Goal: Transaction & Acquisition: Purchase product/service

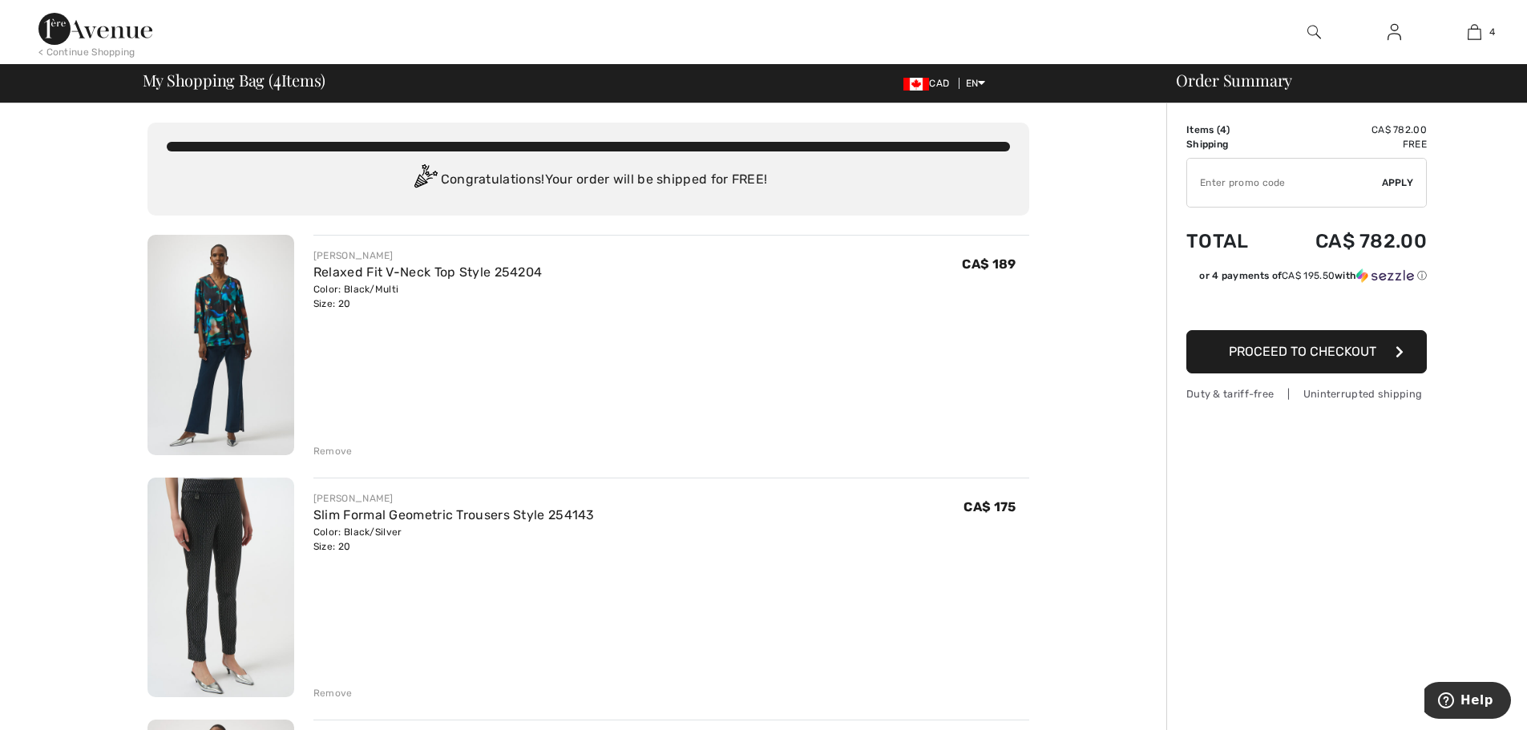
click at [229, 326] on img at bounding box center [220, 345] width 147 height 220
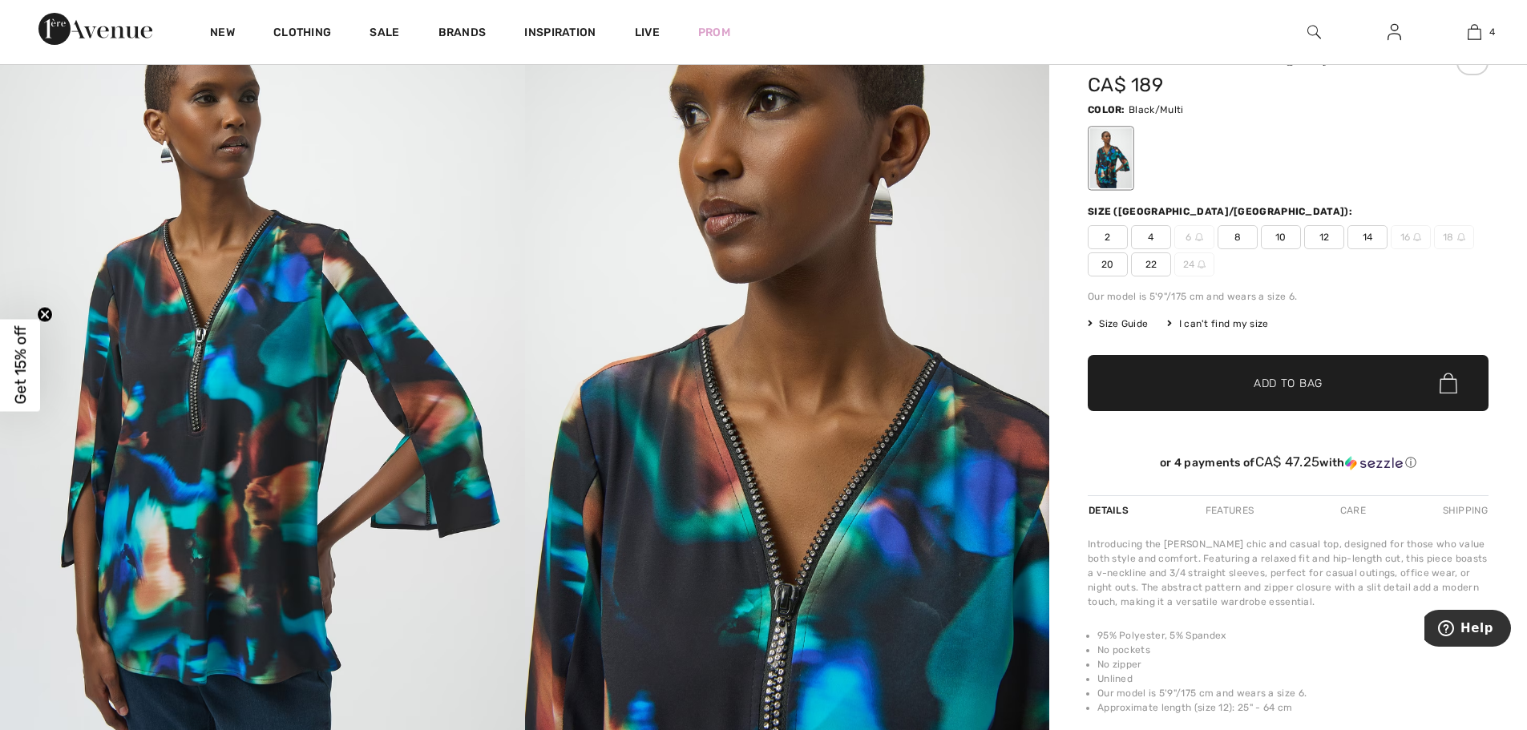
scroll to position [160, 0]
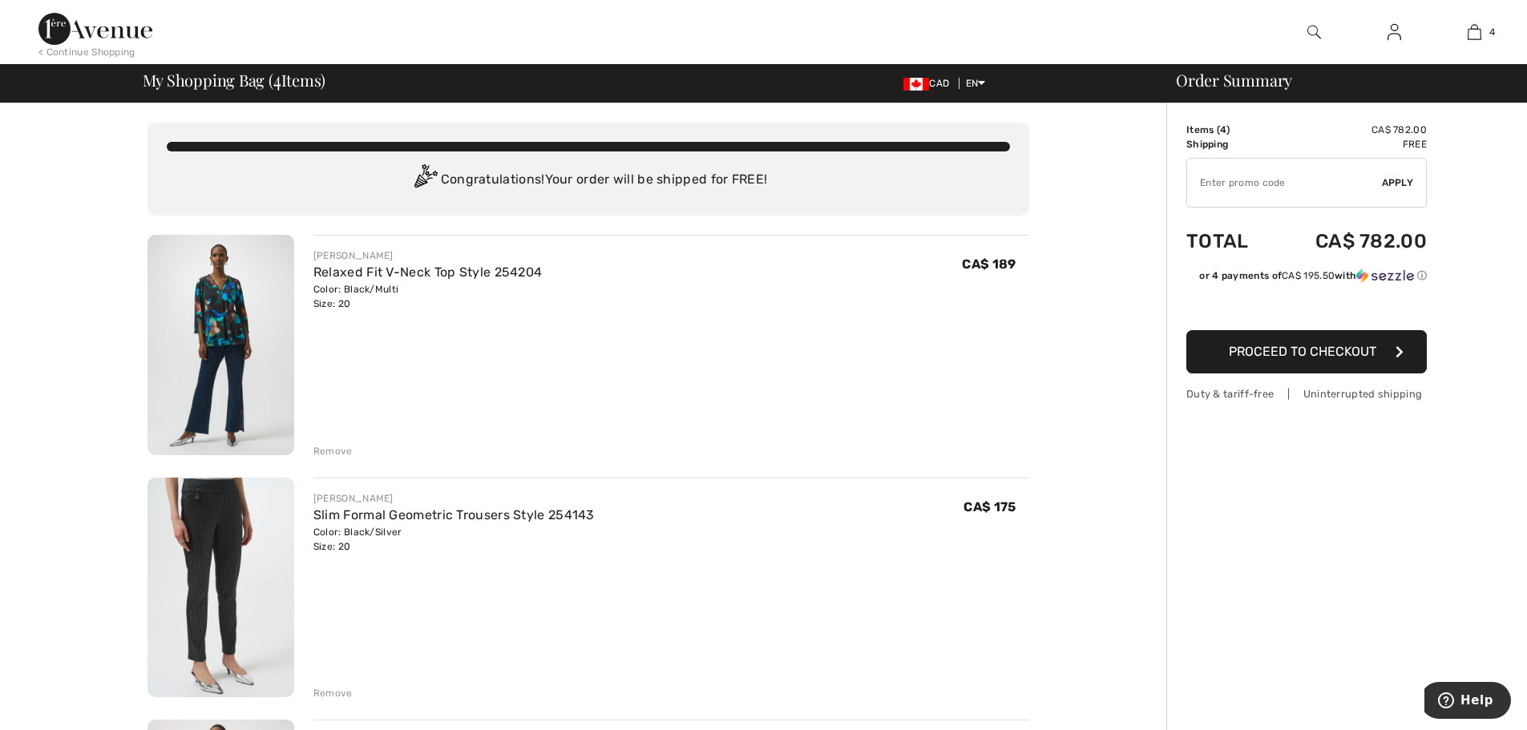
click at [228, 541] on img at bounding box center [220, 588] width 147 height 220
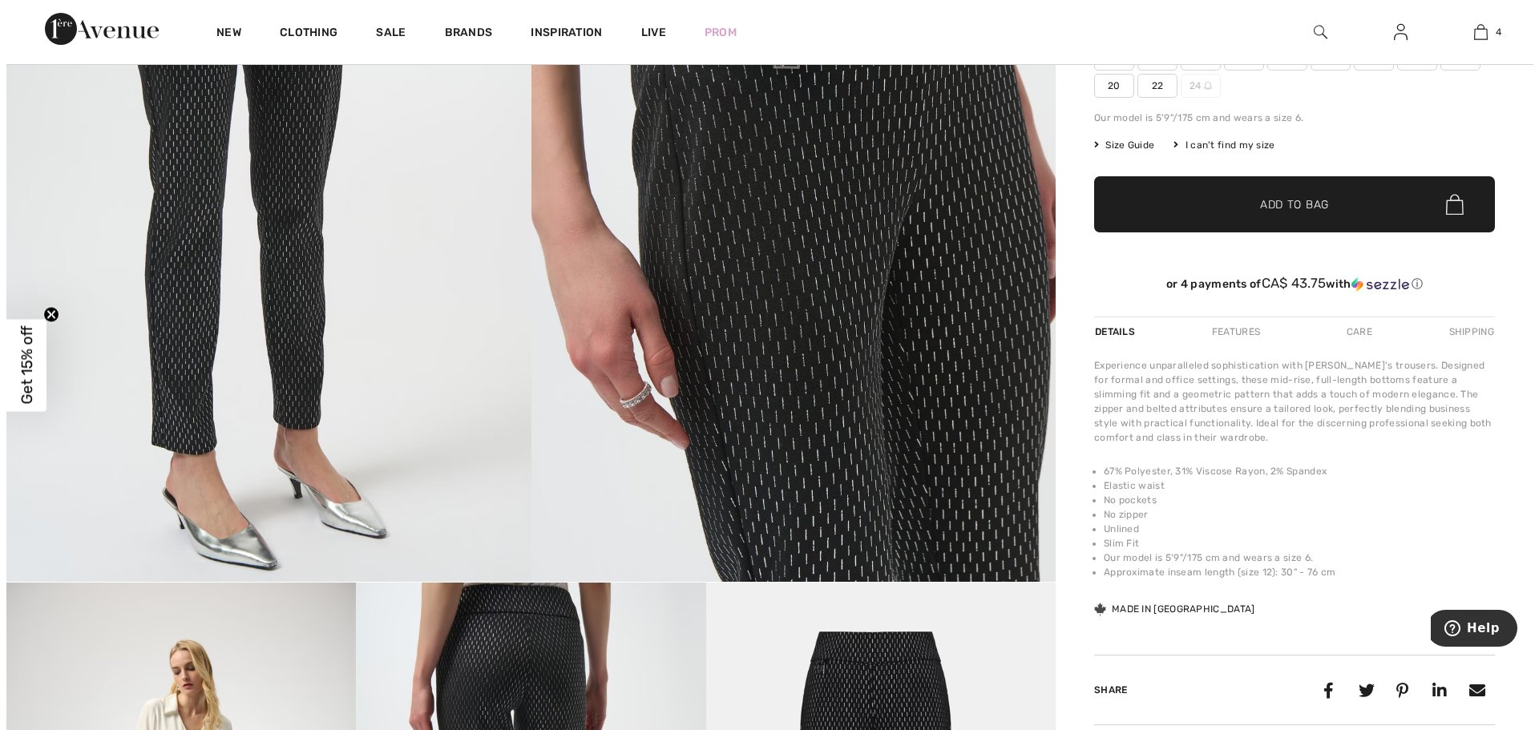
scroll to position [321, 0]
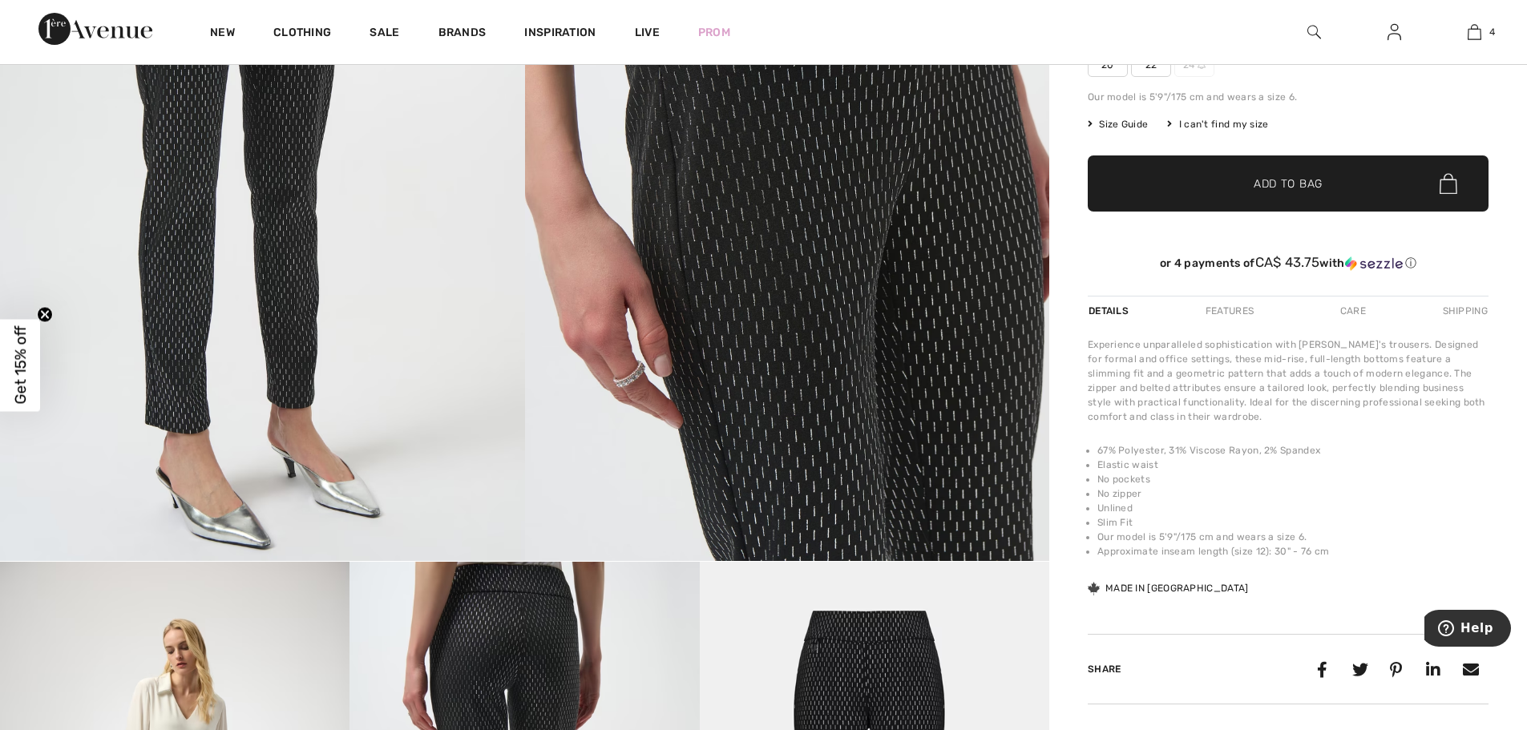
click at [793, 382] on img at bounding box center [787, 168] width 525 height 786
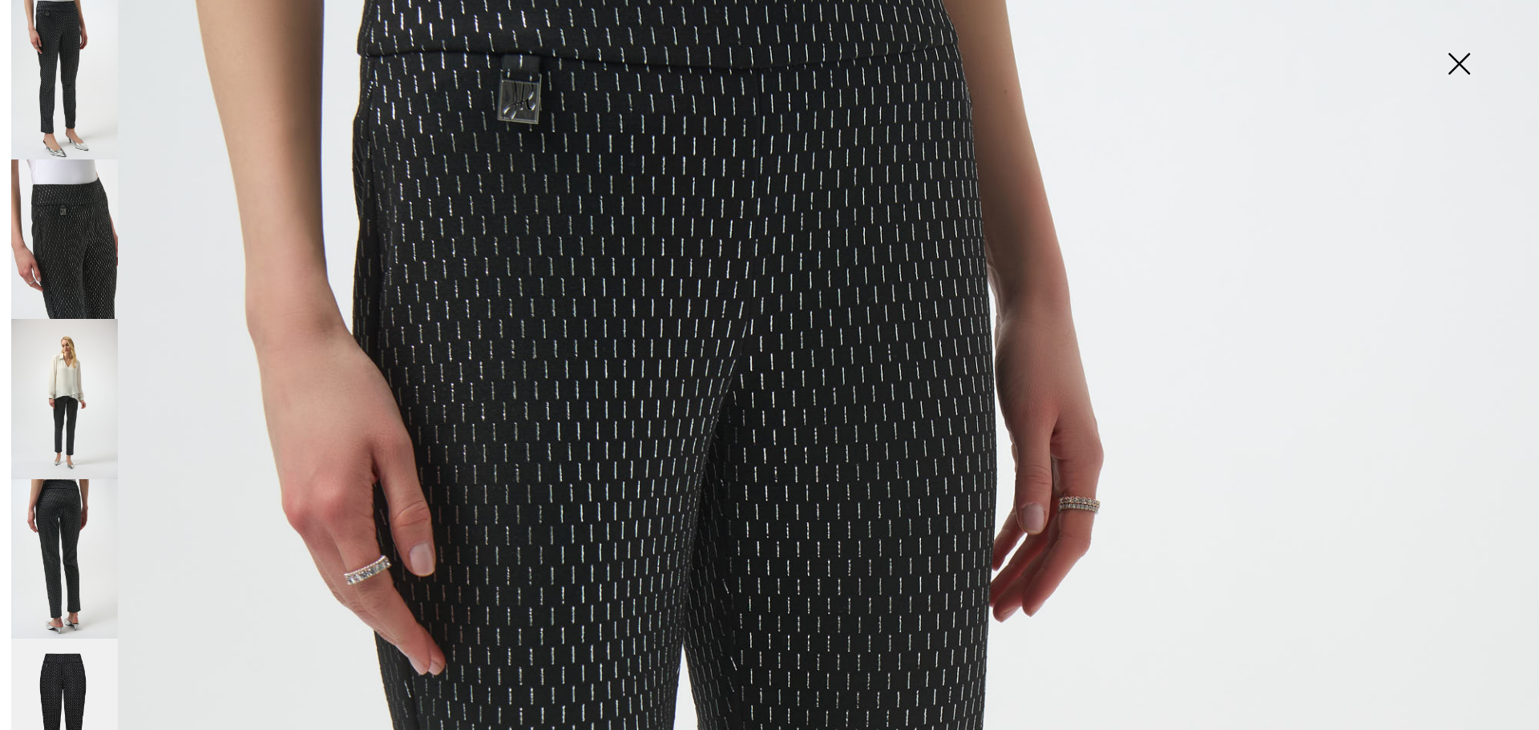
scroll to position [160, 0]
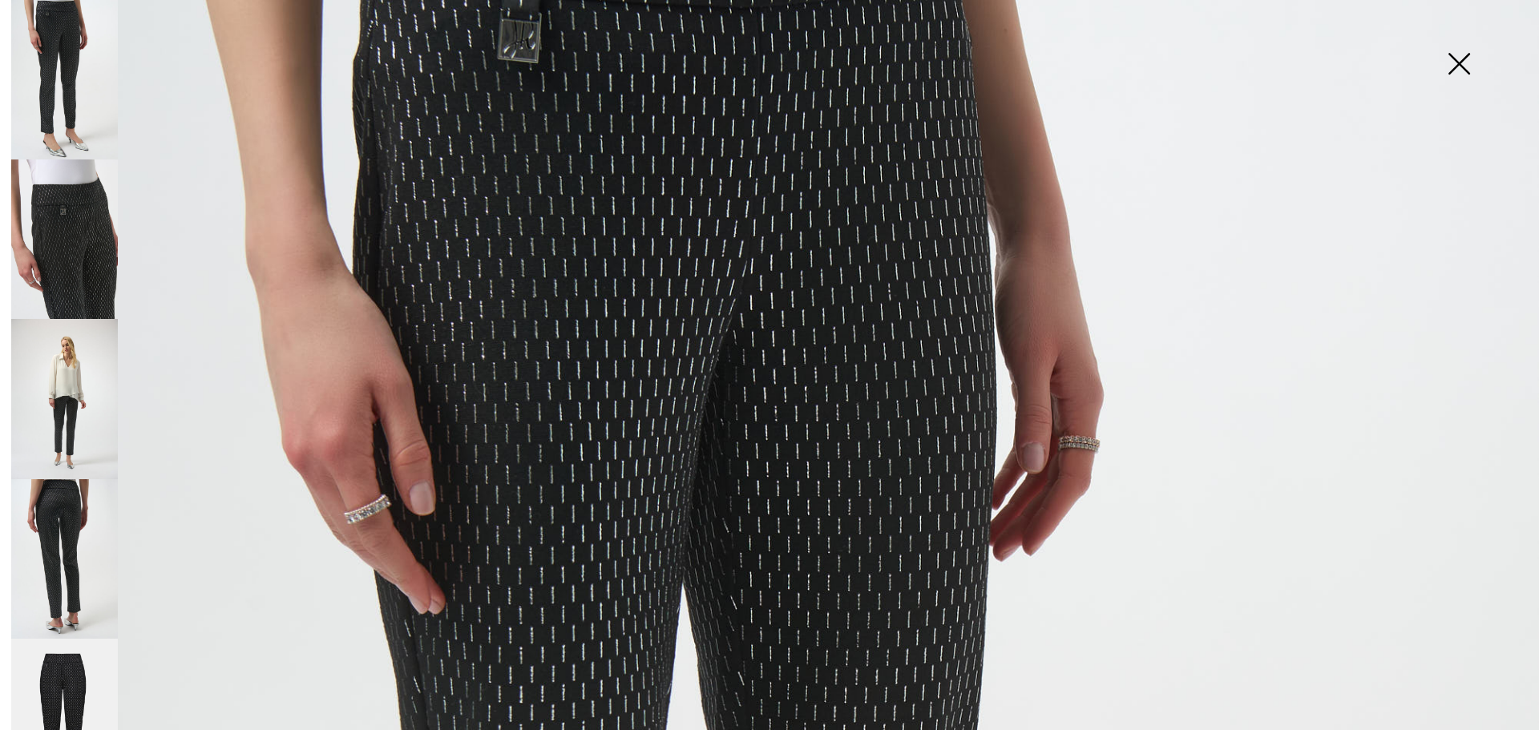
click at [77, 37] on img at bounding box center [64, 79] width 107 height 159
click at [78, 244] on img at bounding box center [64, 238] width 107 height 159
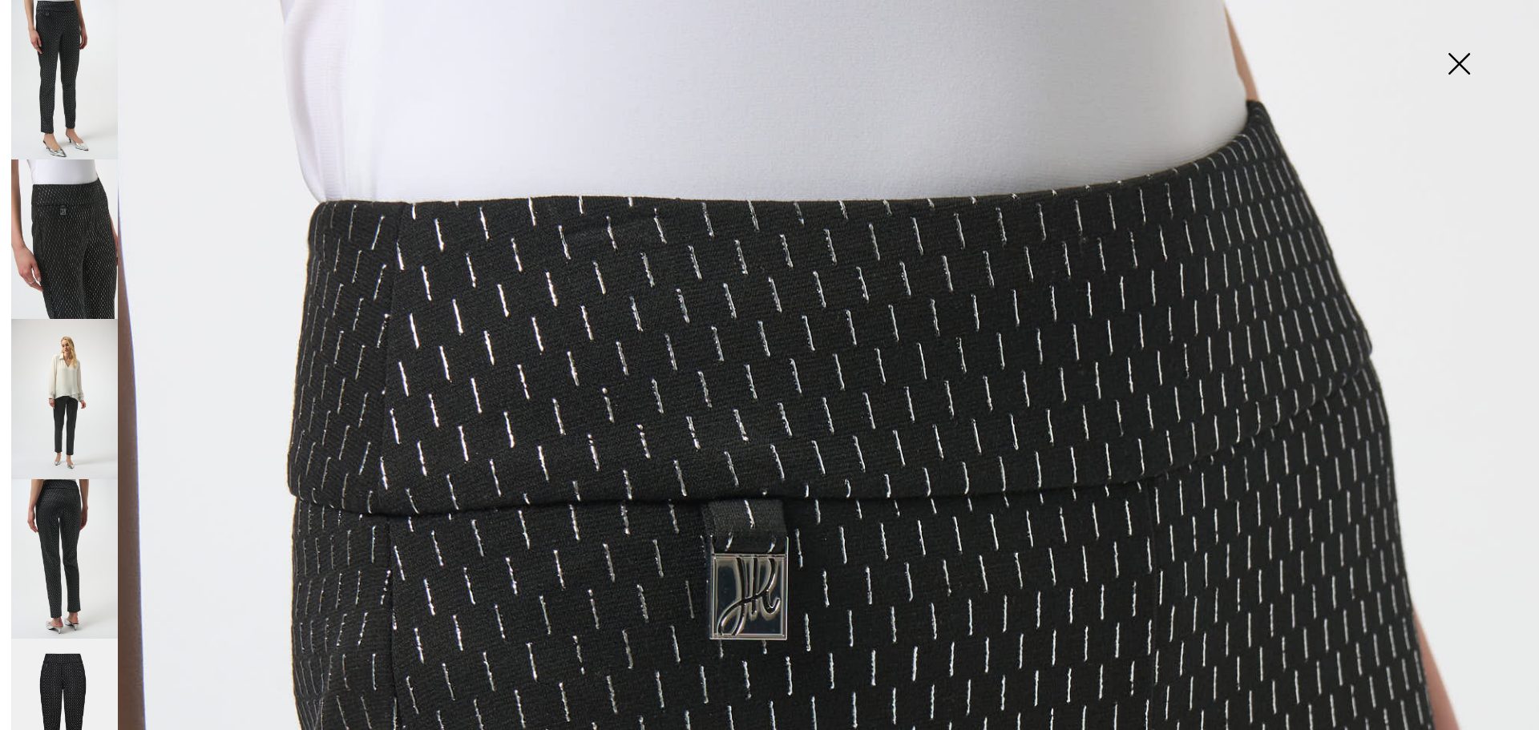
click at [78, 354] on img at bounding box center [64, 398] width 107 height 159
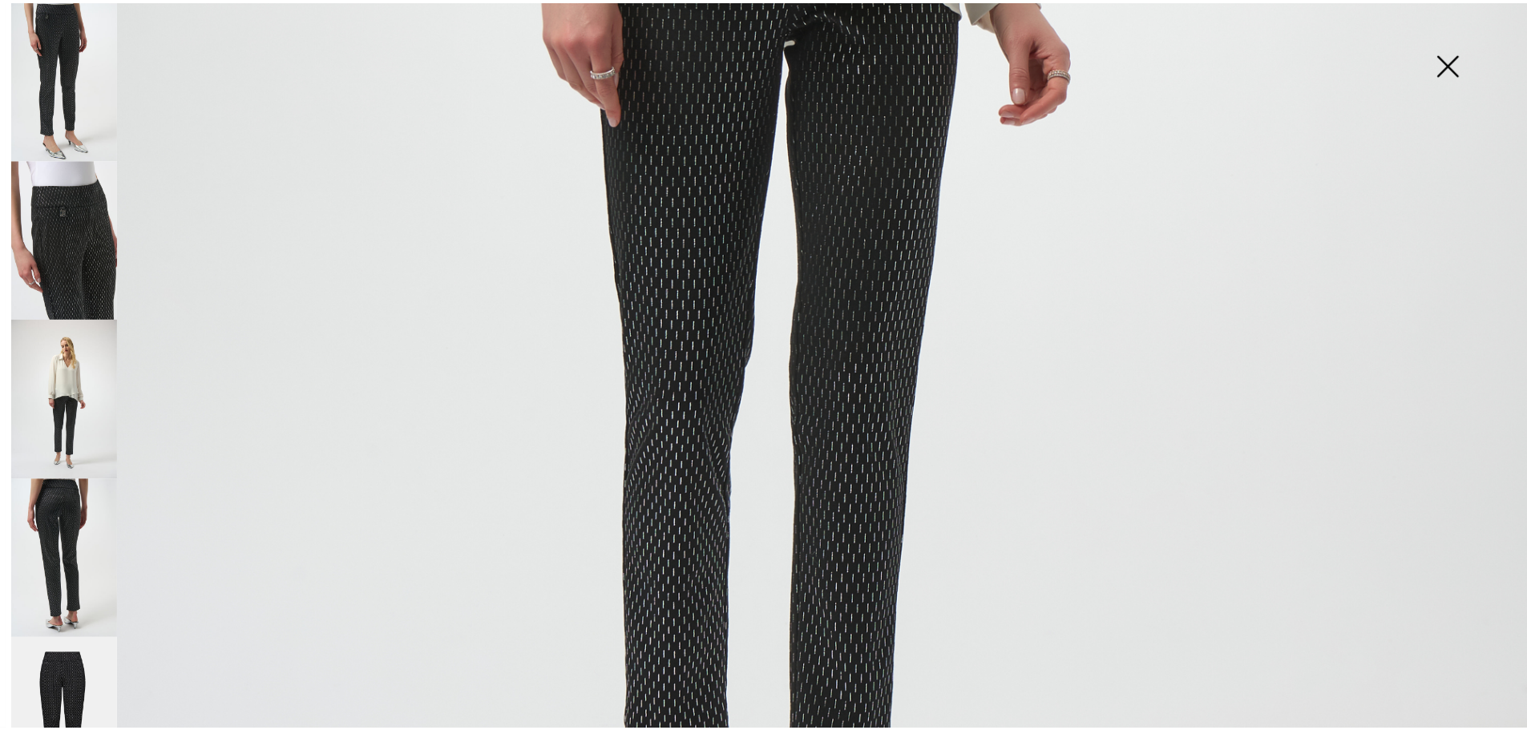
scroll to position [1282, 0]
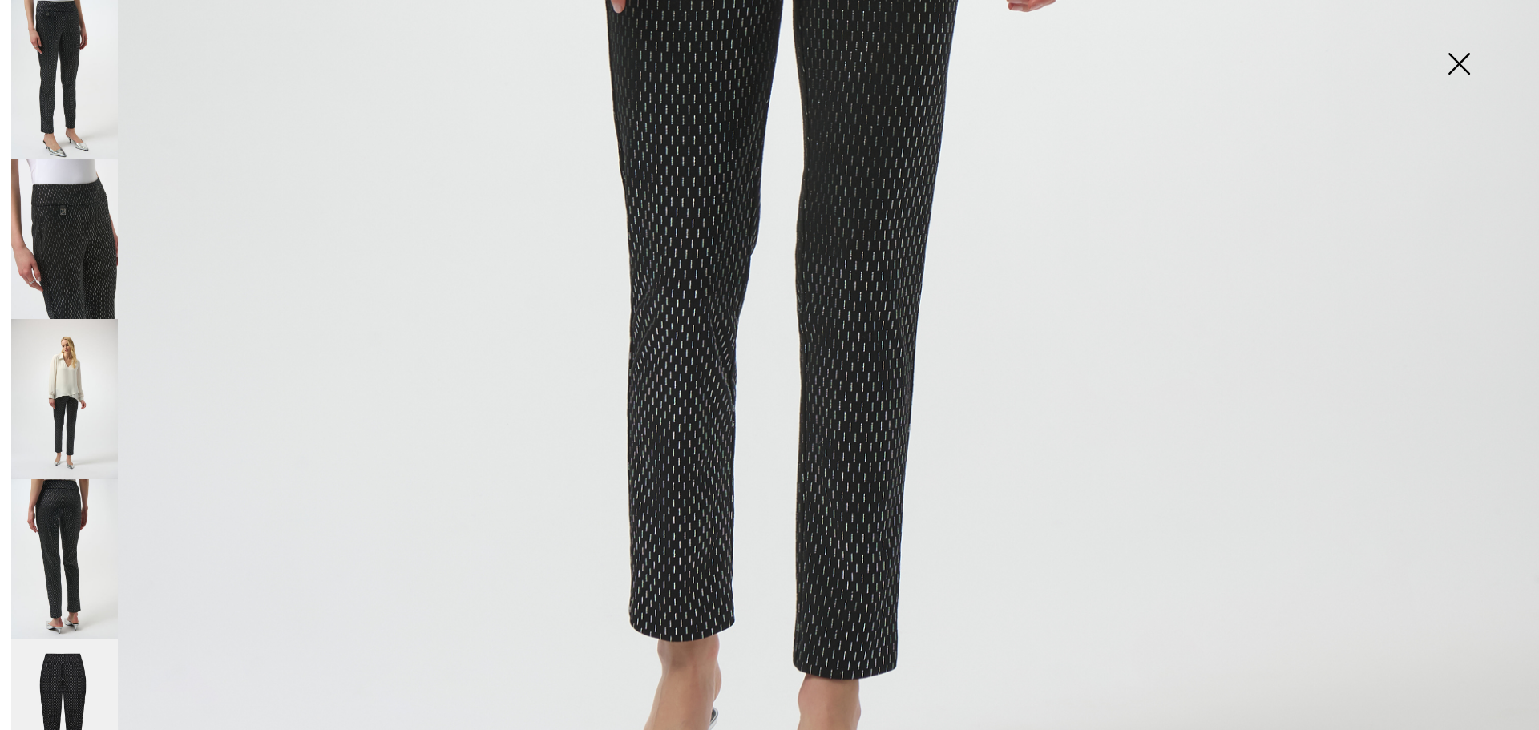
click at [1459, 61] on img at bounding box center [1459, 65] width 80 height 83
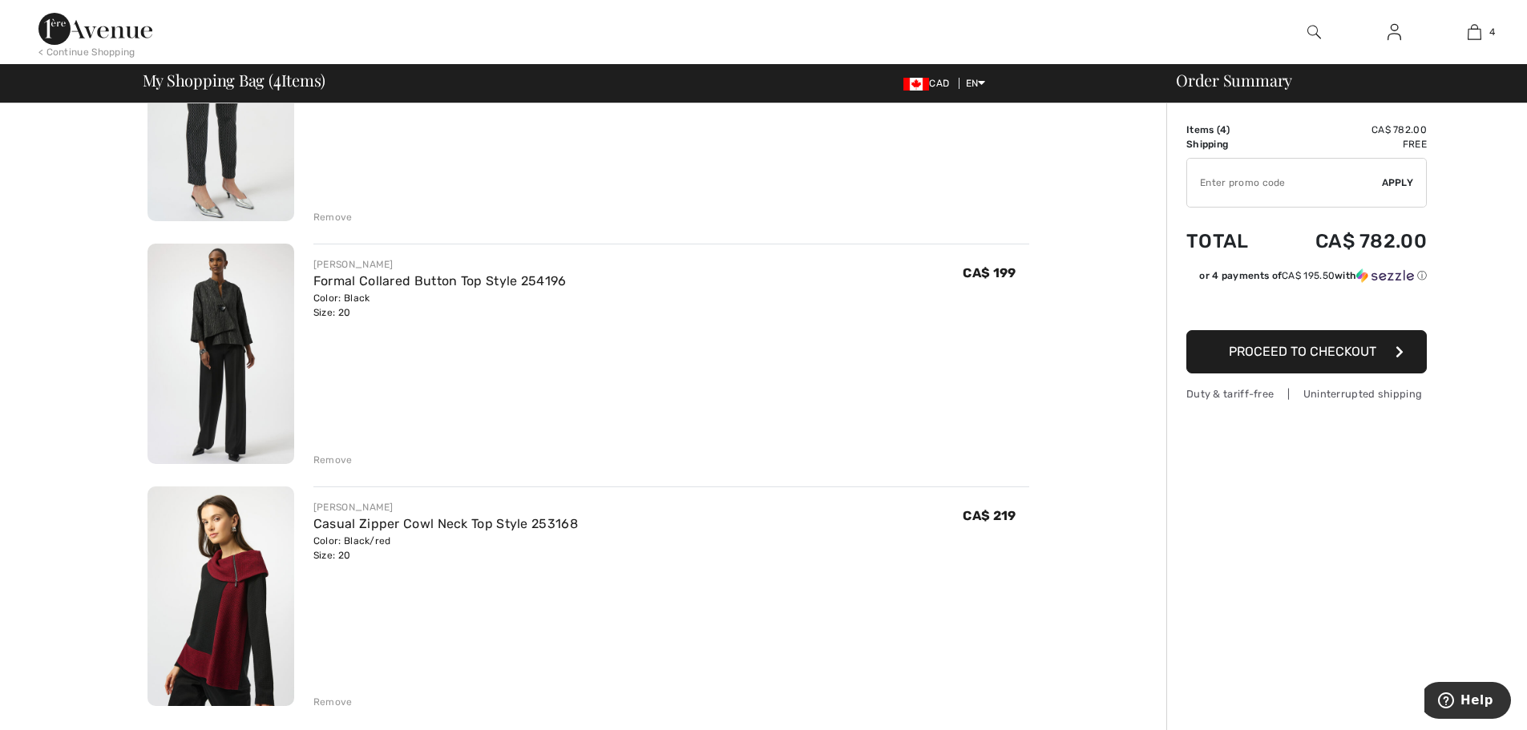
scroll to position [481, 0]
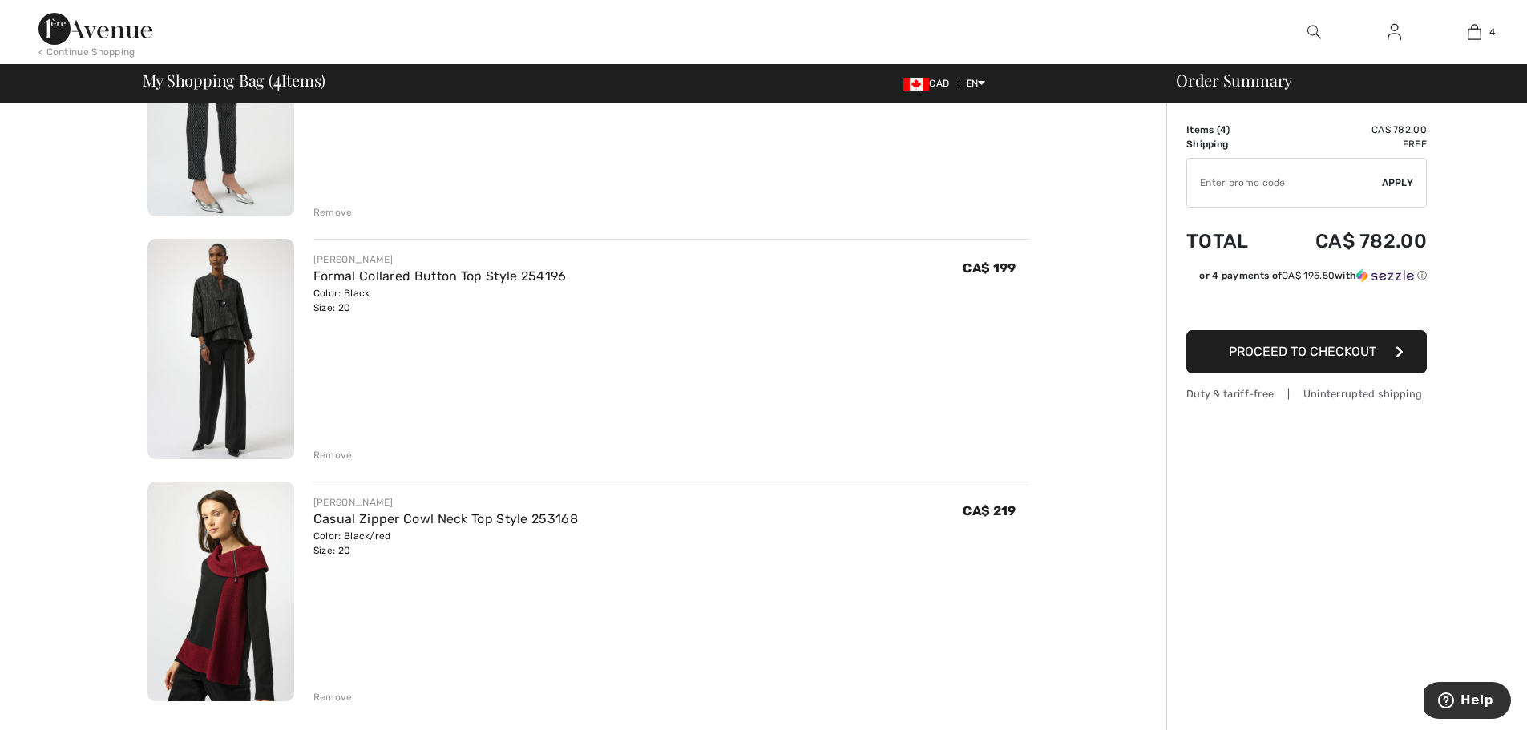
click at [246, 311] on img at bounding box center [220, 349] width 147 height 220
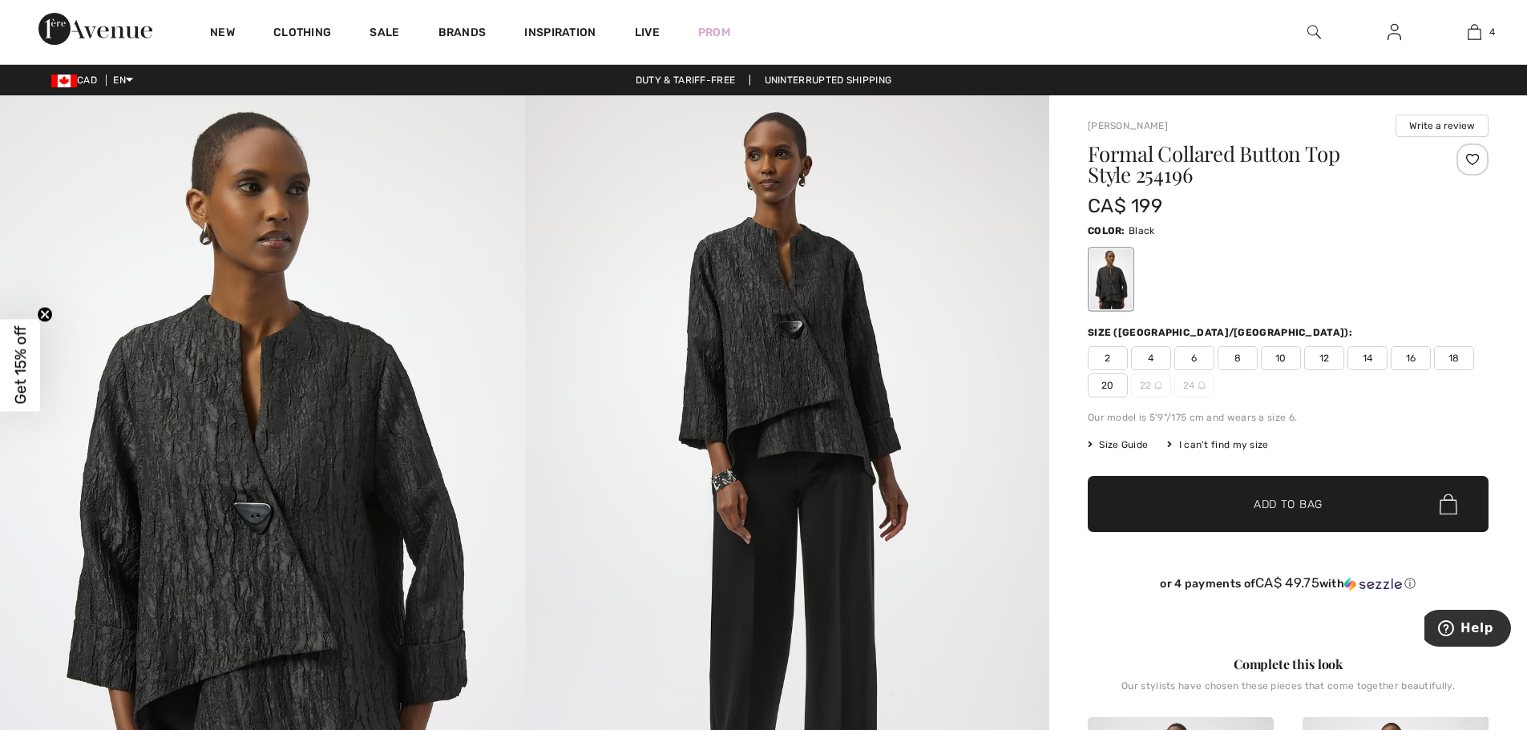
click at [271, 479] on img at bounding box center [262, 488] width 525 height 786
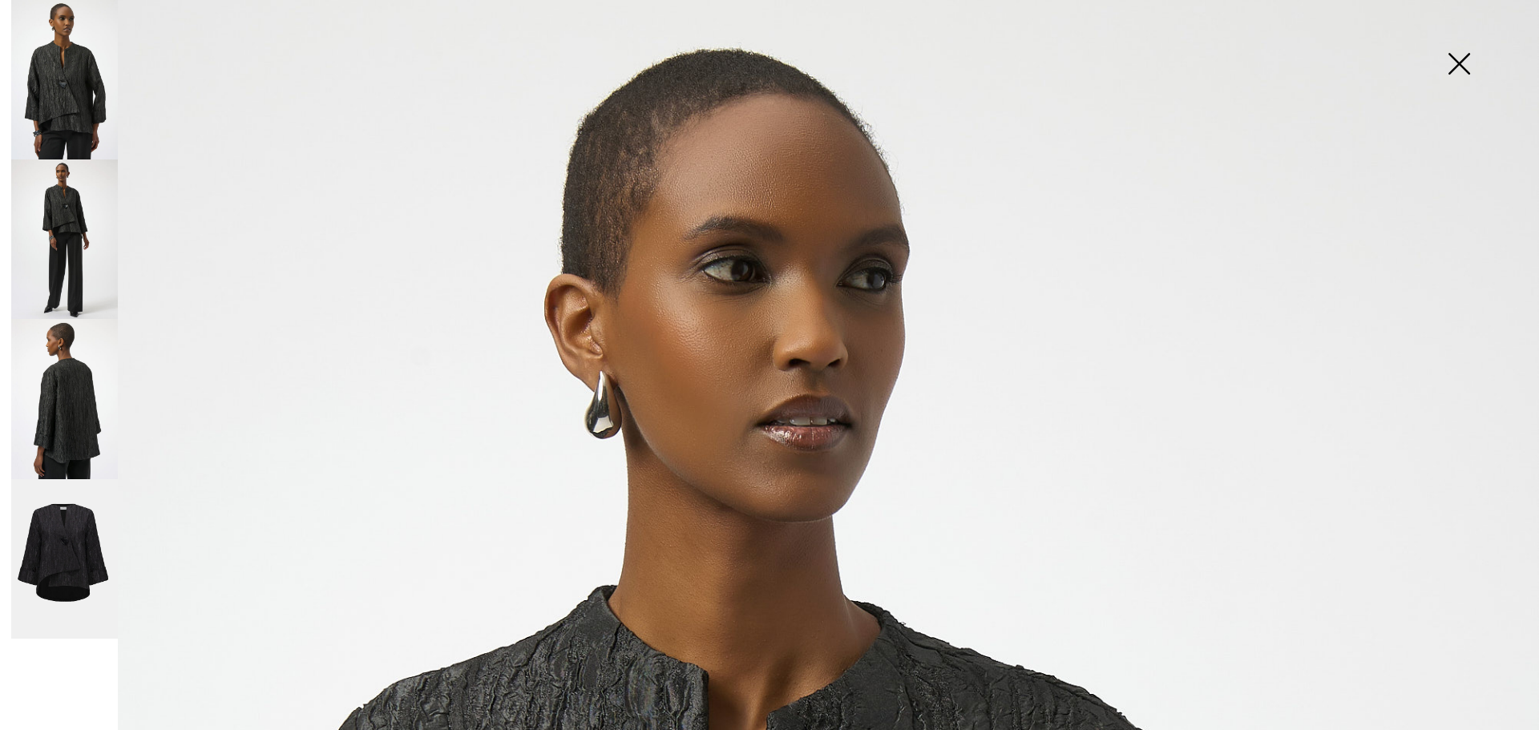
click at [63, 395] on img at bounding box center [64, 398] width 107 height 159
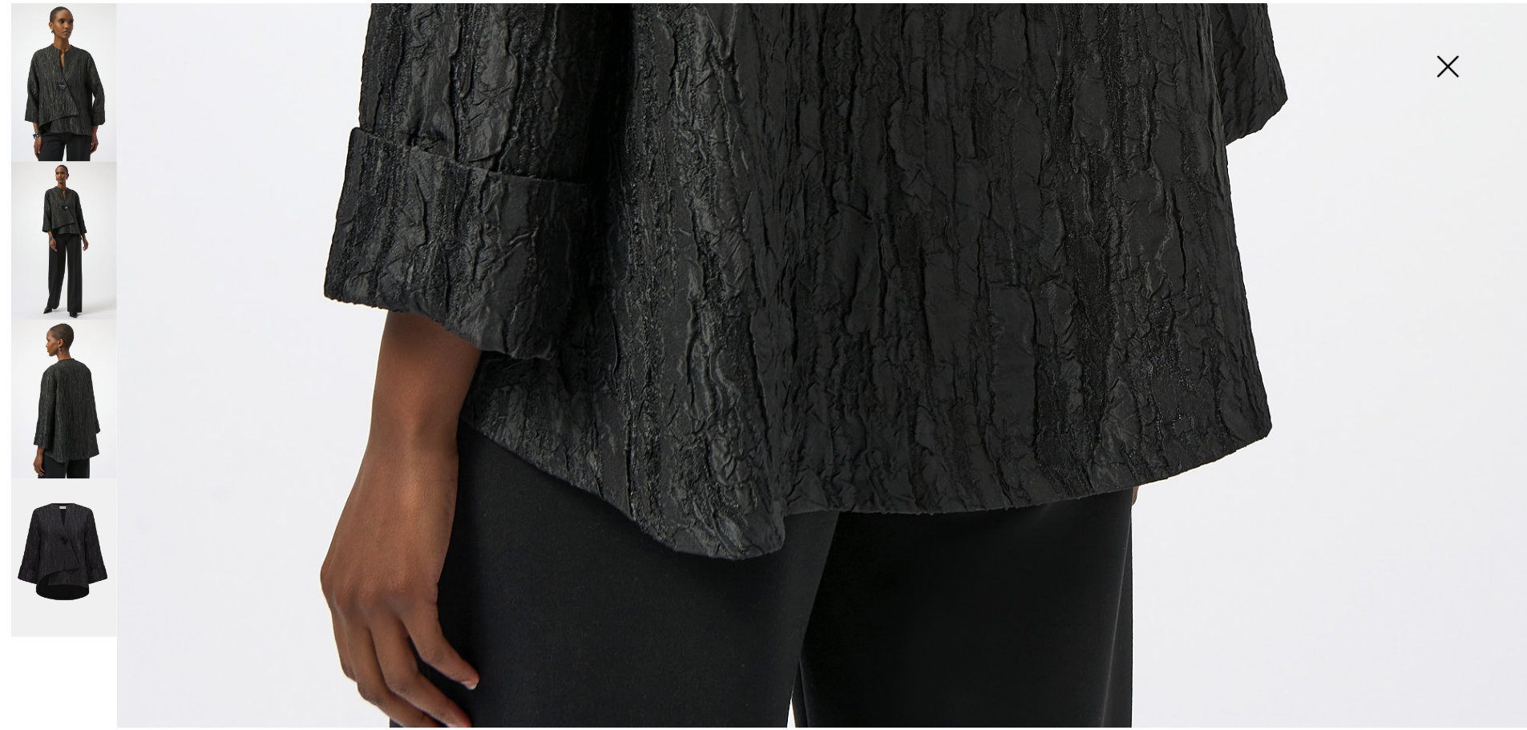
scroll to position [1523, 0]
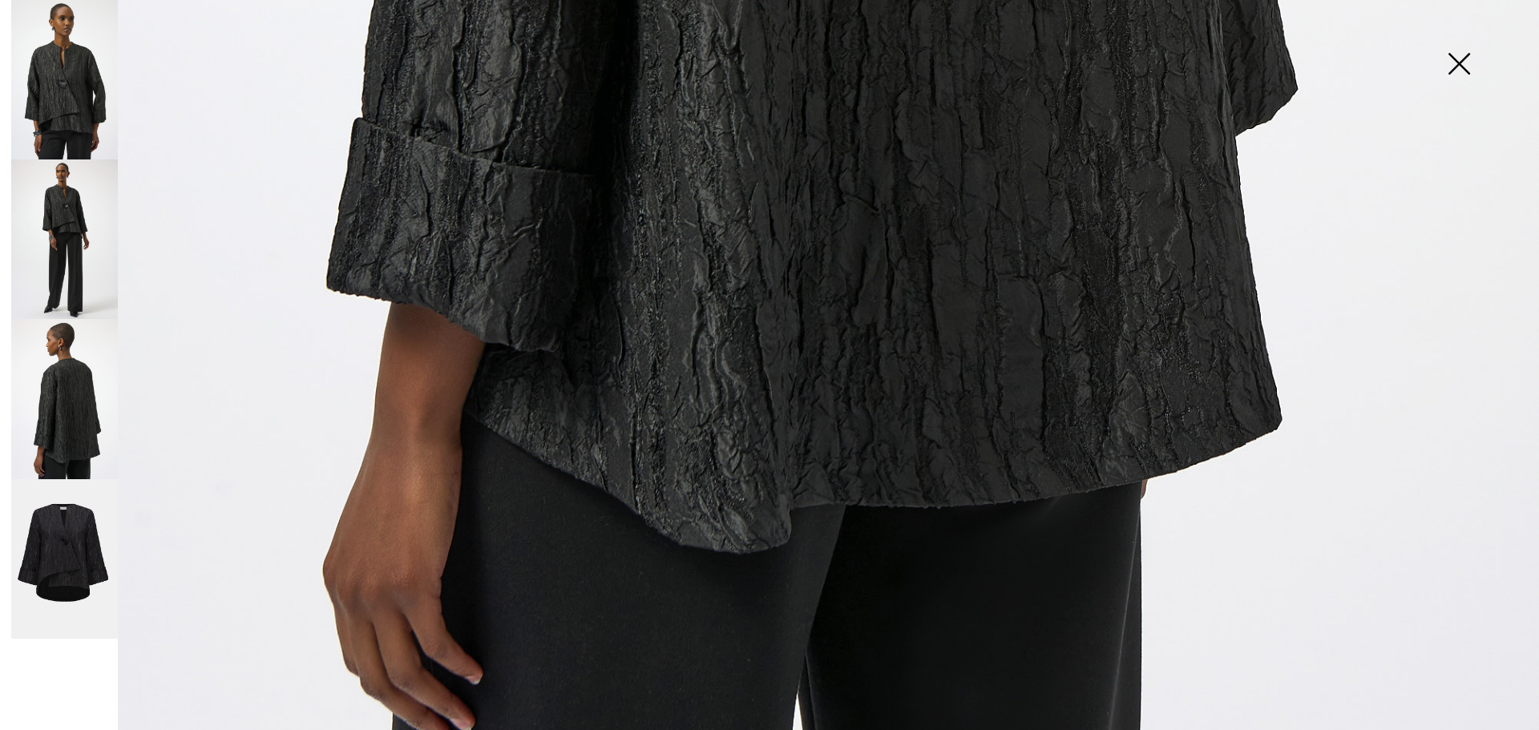
click at [1466, 64] on img at bounding box center [1459, 65] width 80 height 83
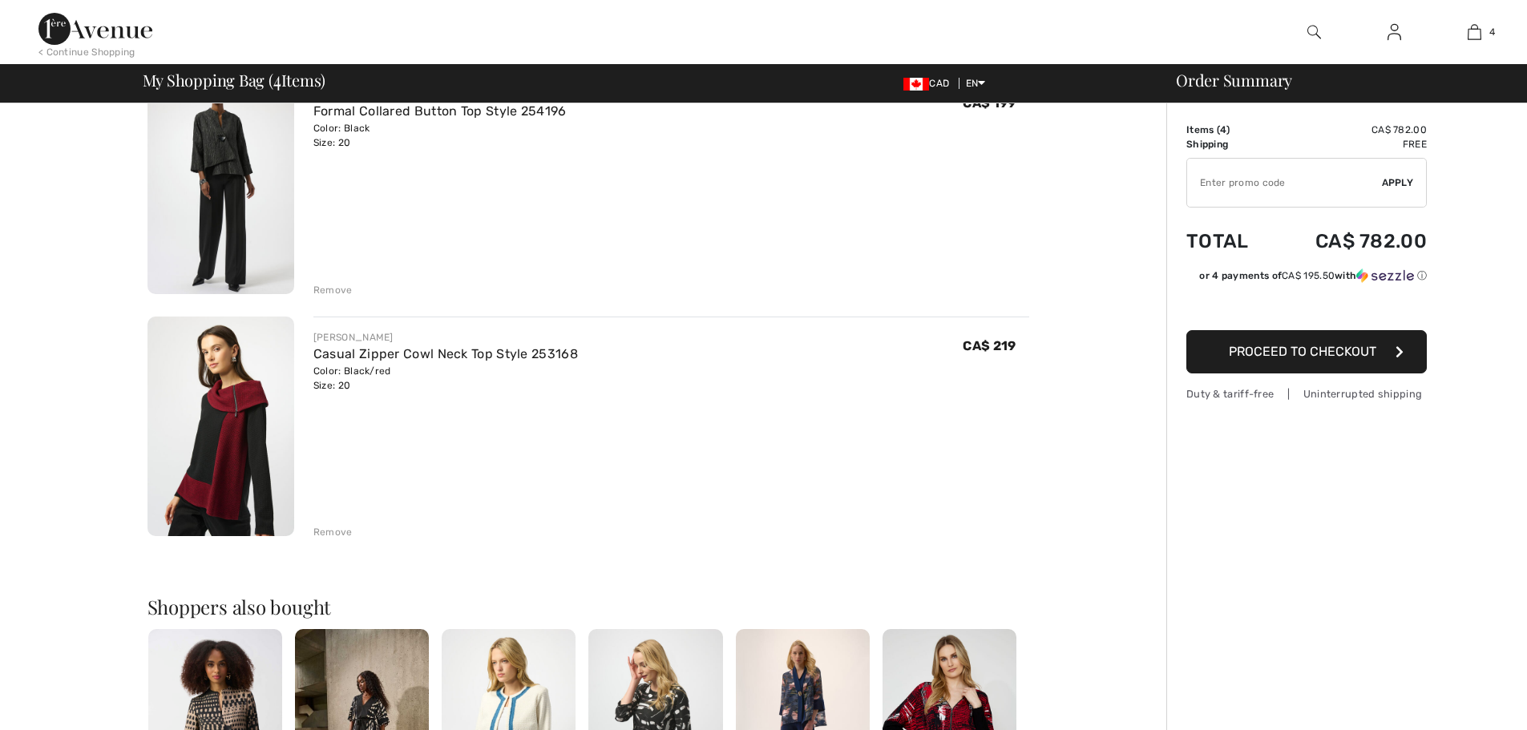
scroll to position [721, 0]
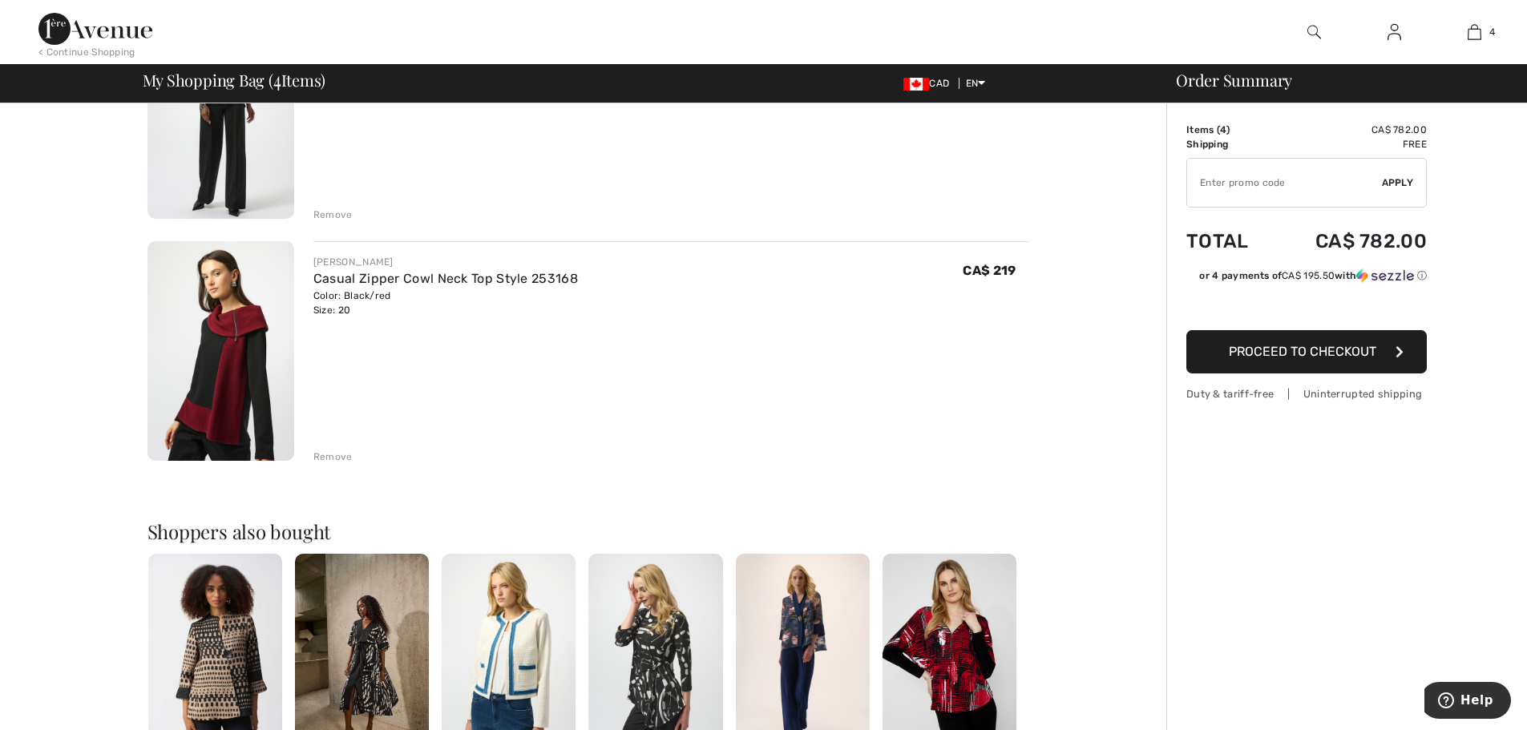
click at [232, 337] on img at bounding box center [220, 351] width 147 height 220
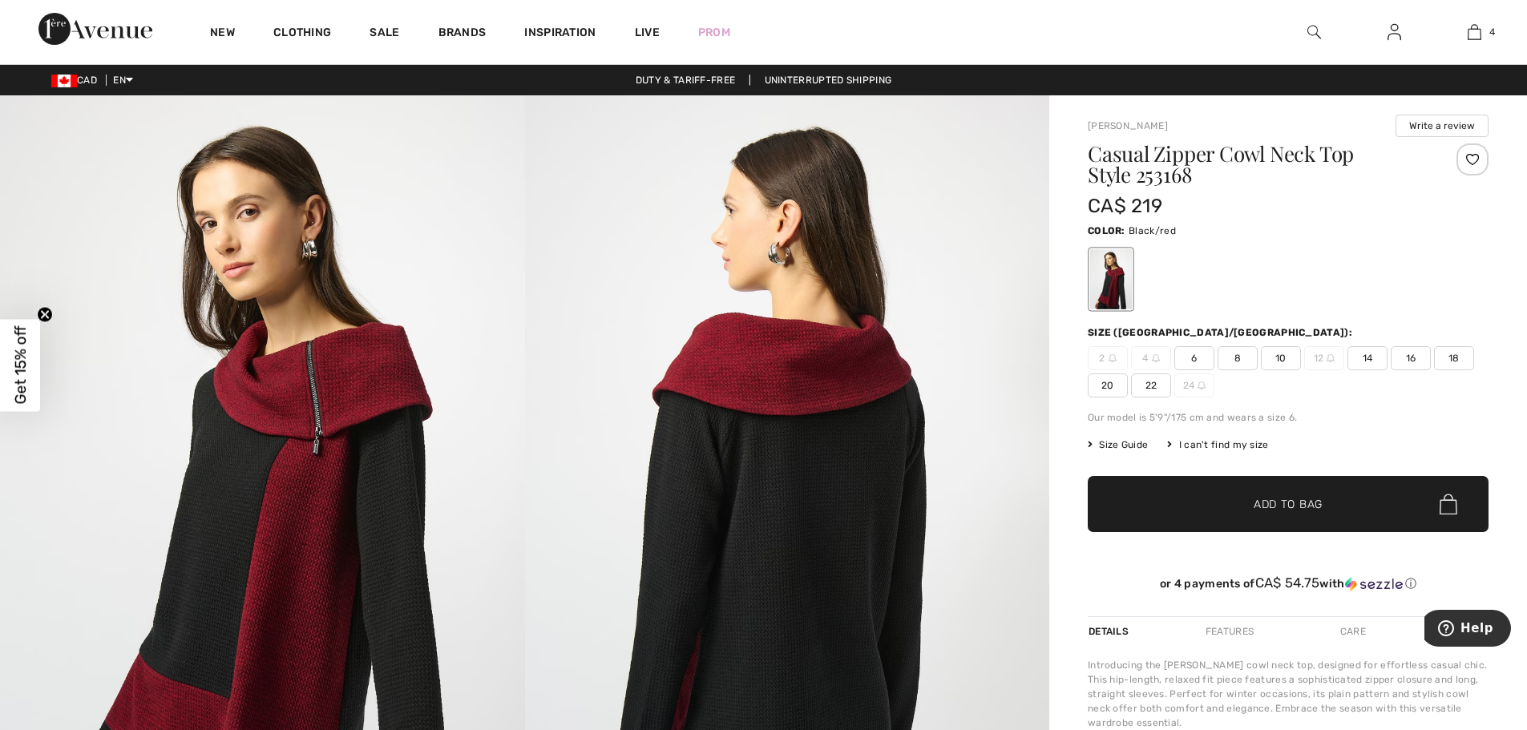
click at [774, 415] on img at bounding box center [787, 488] width 525 height 786
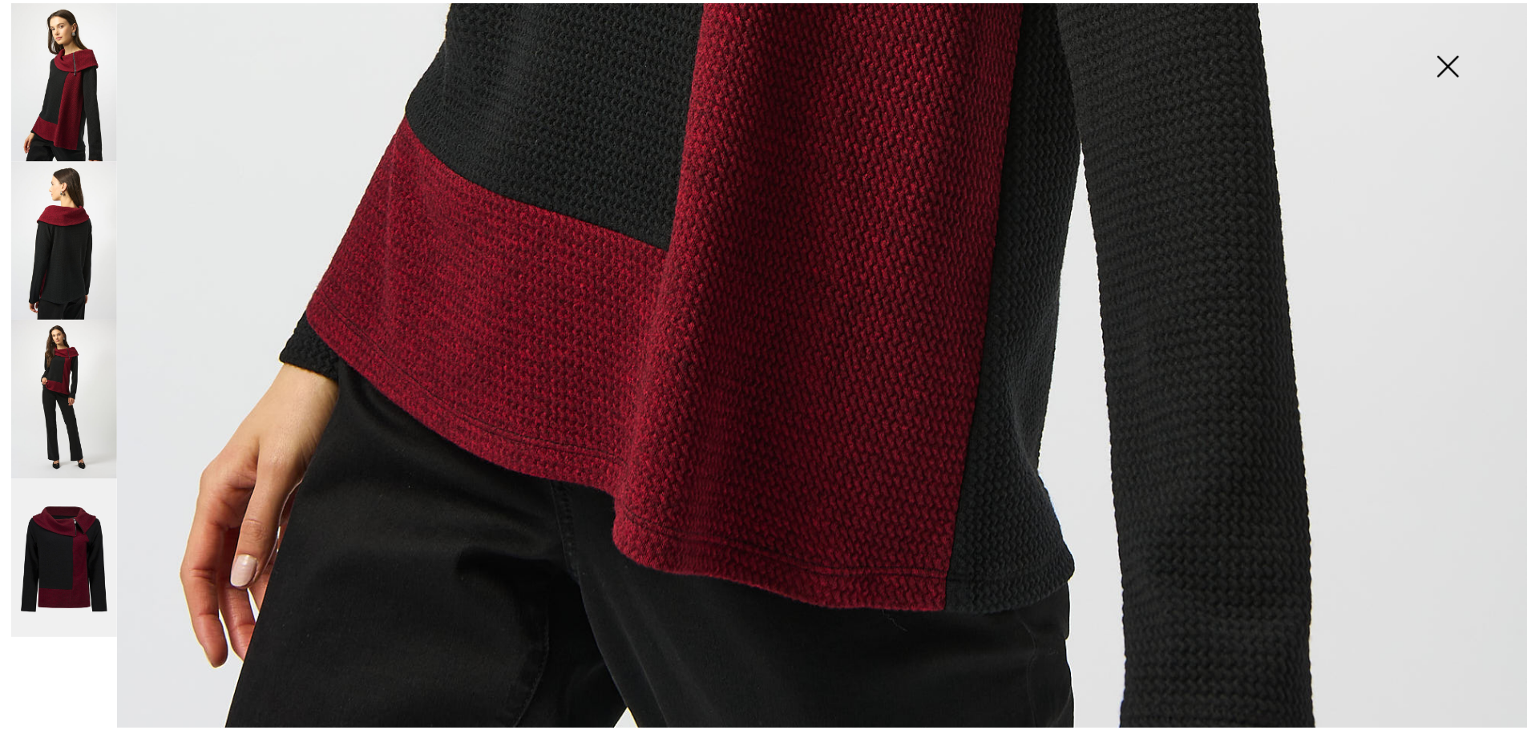
scroll to position [1558, 0]
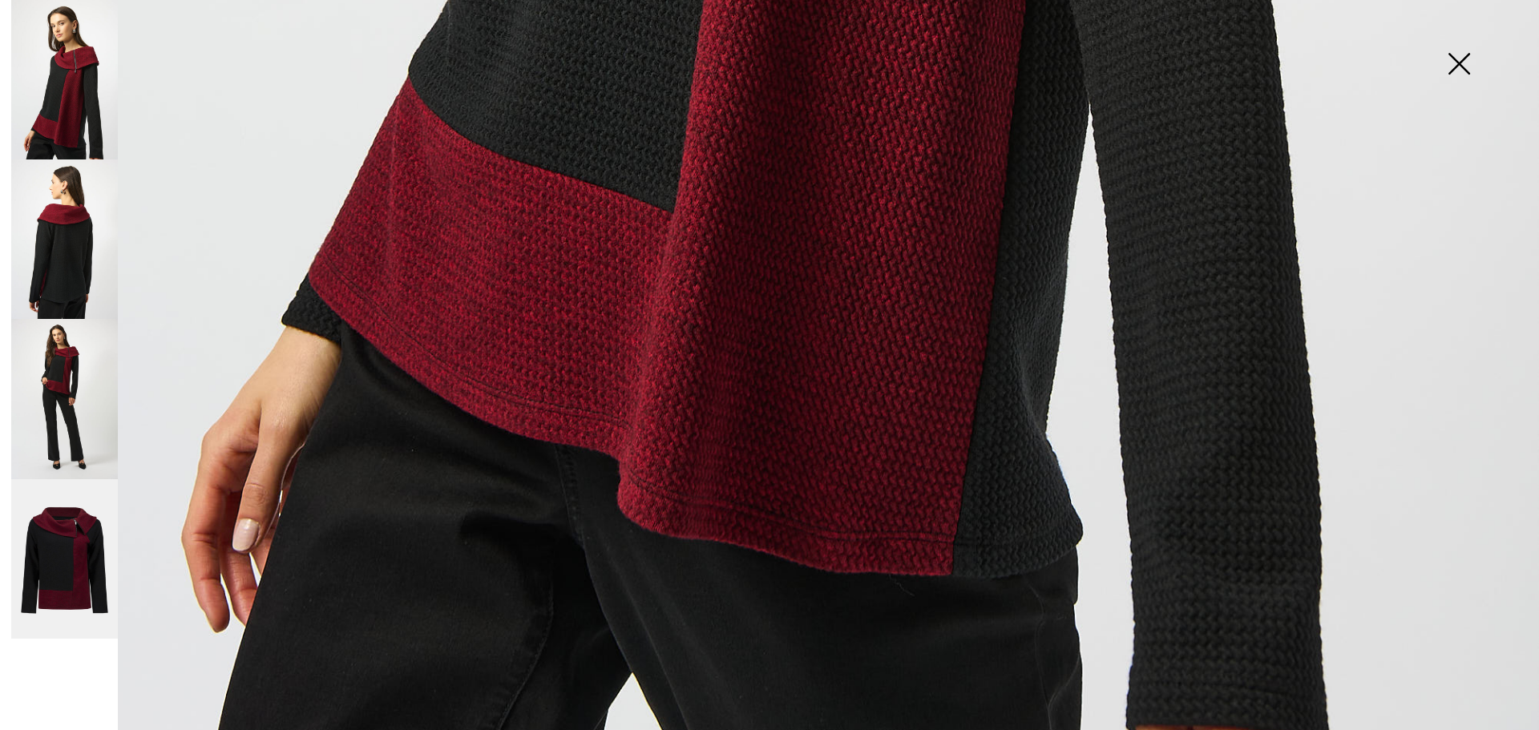
click at [1458, 59] on img at bounding box center [1459, 65] width 80 height 83
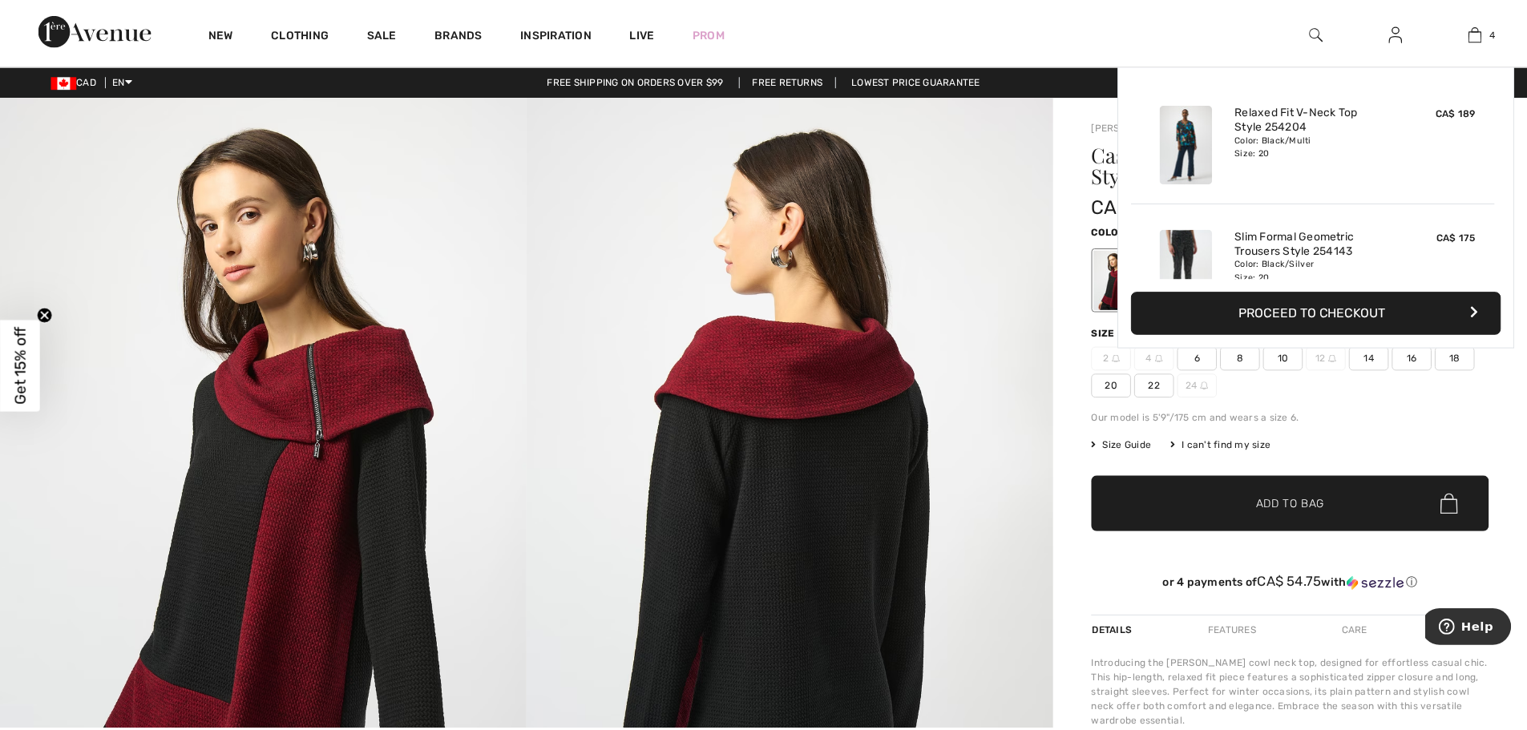
scroll to position [1540, 0]
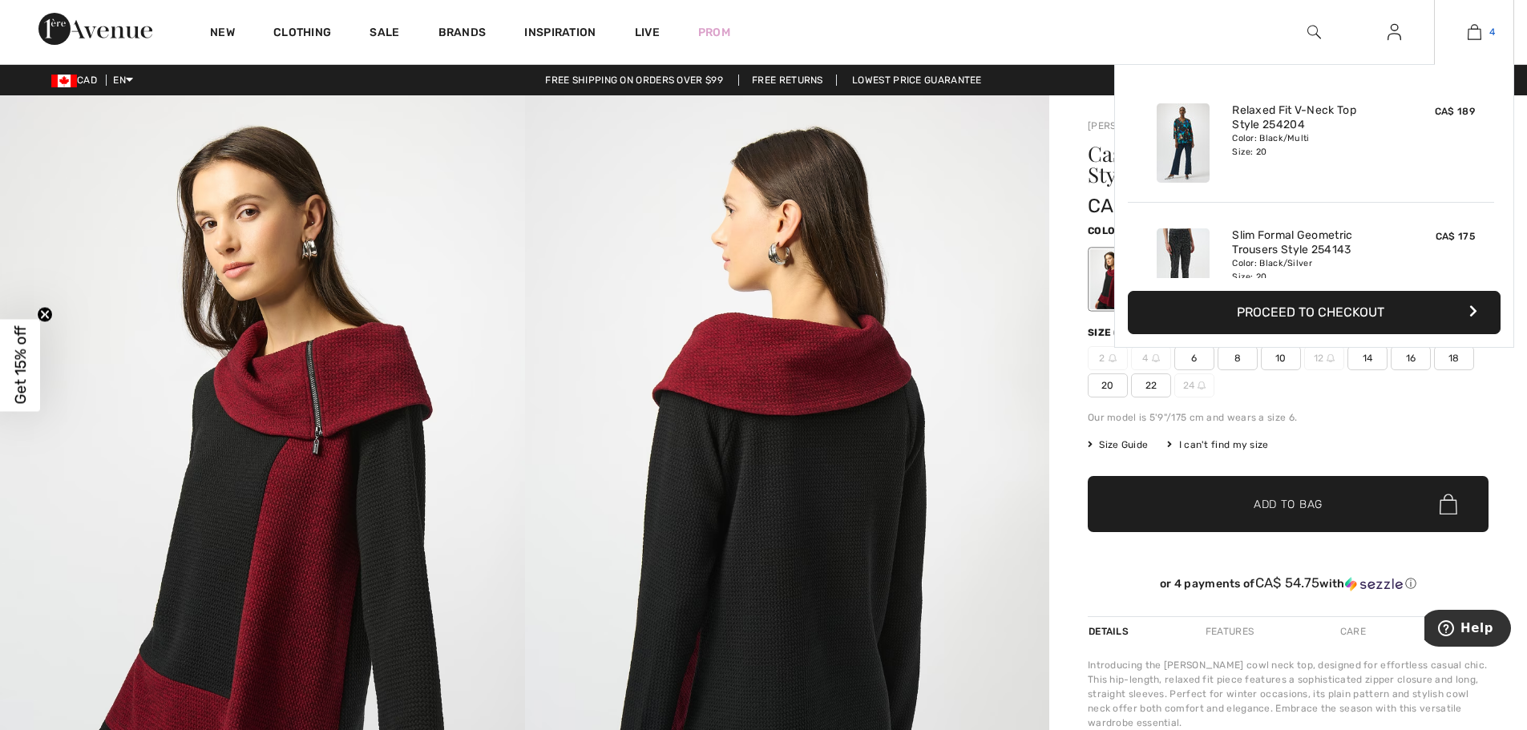
click at [1483, 33] on link "4" at bounding box center [1474, 31] width 79 height 19
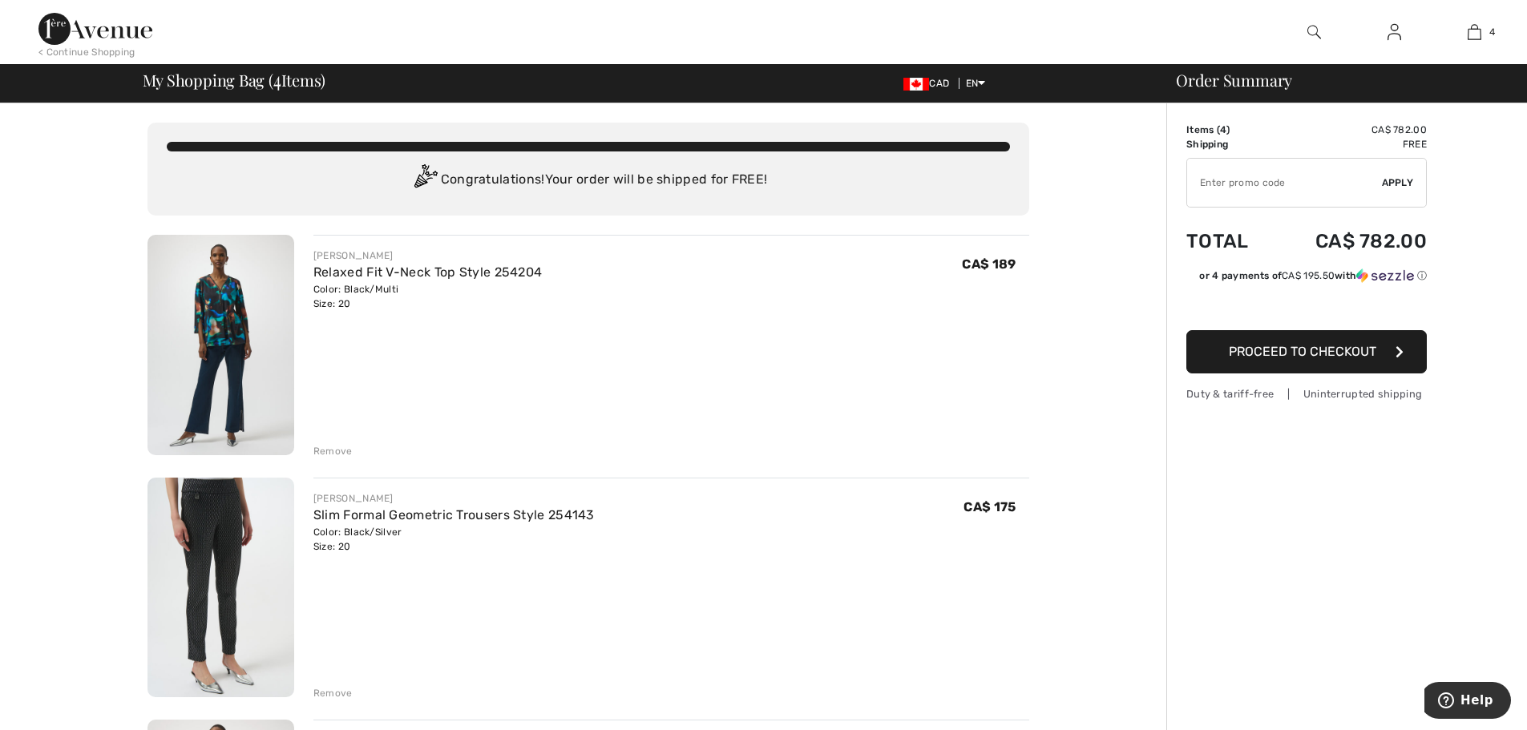
click at [1340, 356] on span "Proceed to Checkout" at bounding box center [1302, 351] width 147 height 15
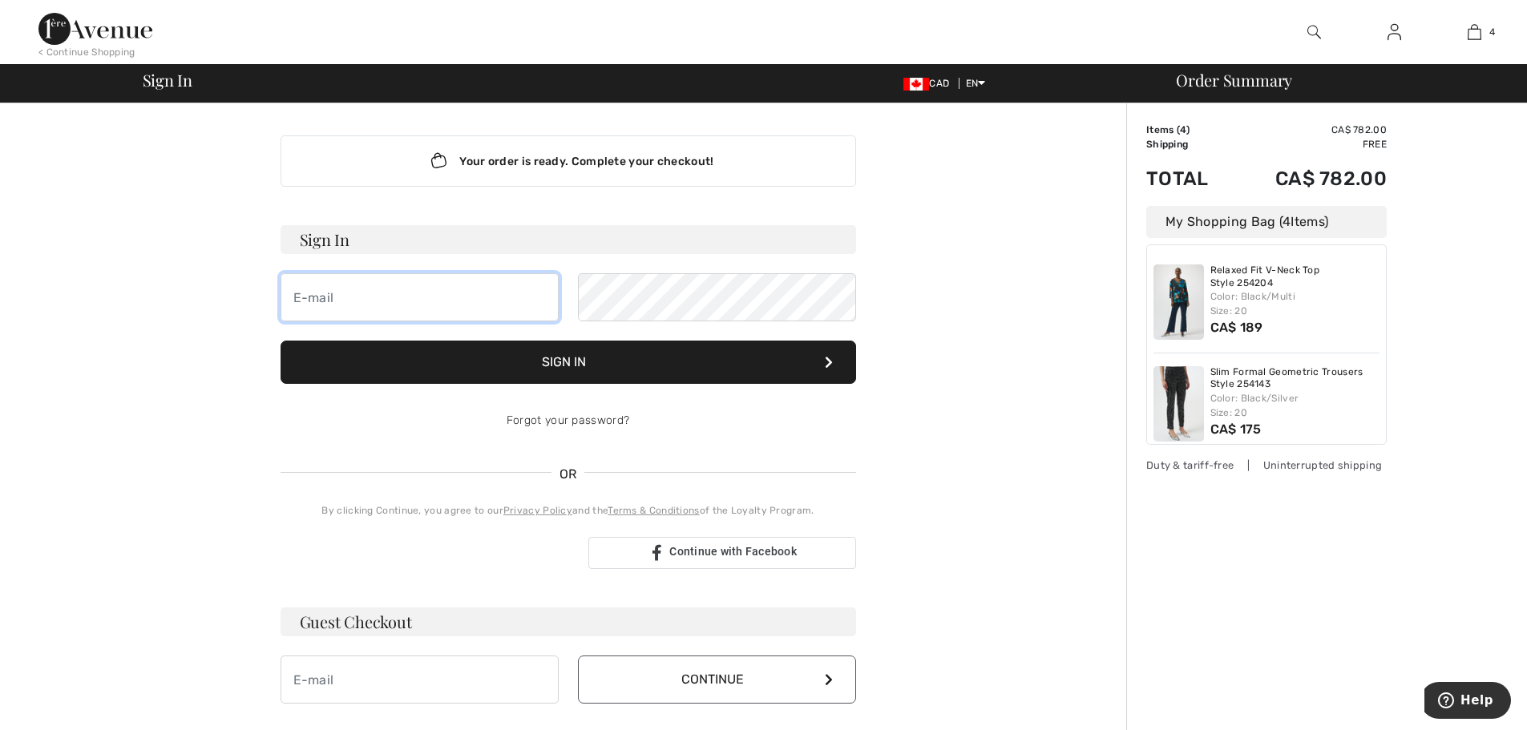
click at [434, 289] on input "email" at bounding box center [420, 297] width 278 height 48
type input "[EMAIL_ADDRESS][DOMAIN_NAME]"
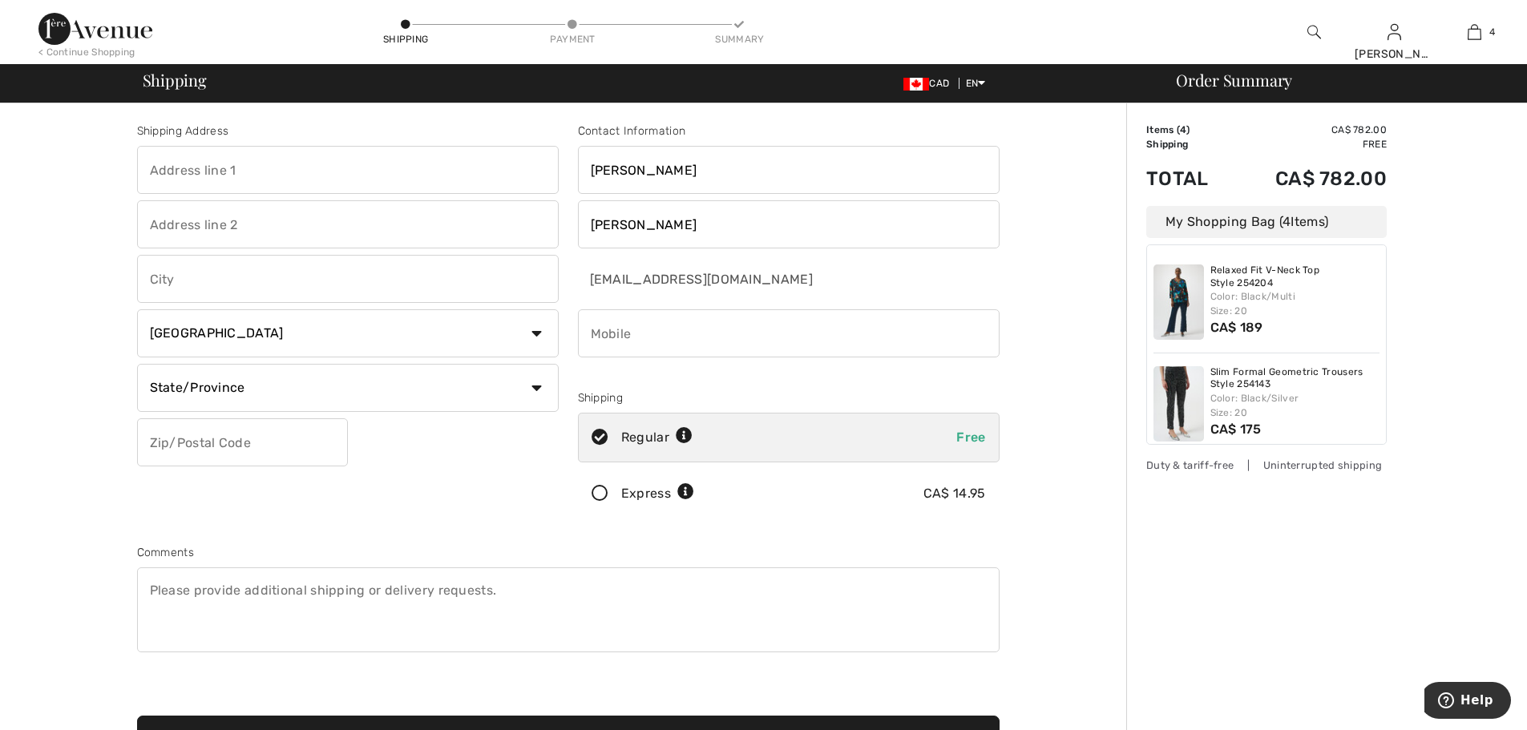
click at [322, 155] on input "text" at bounding box center [348, 170] width 422 height 48
type input "[STREET_ADDRESS][PERSON_NAME]"
type input "Vancouver"
select select "BC"
type input "V5W 3B1"
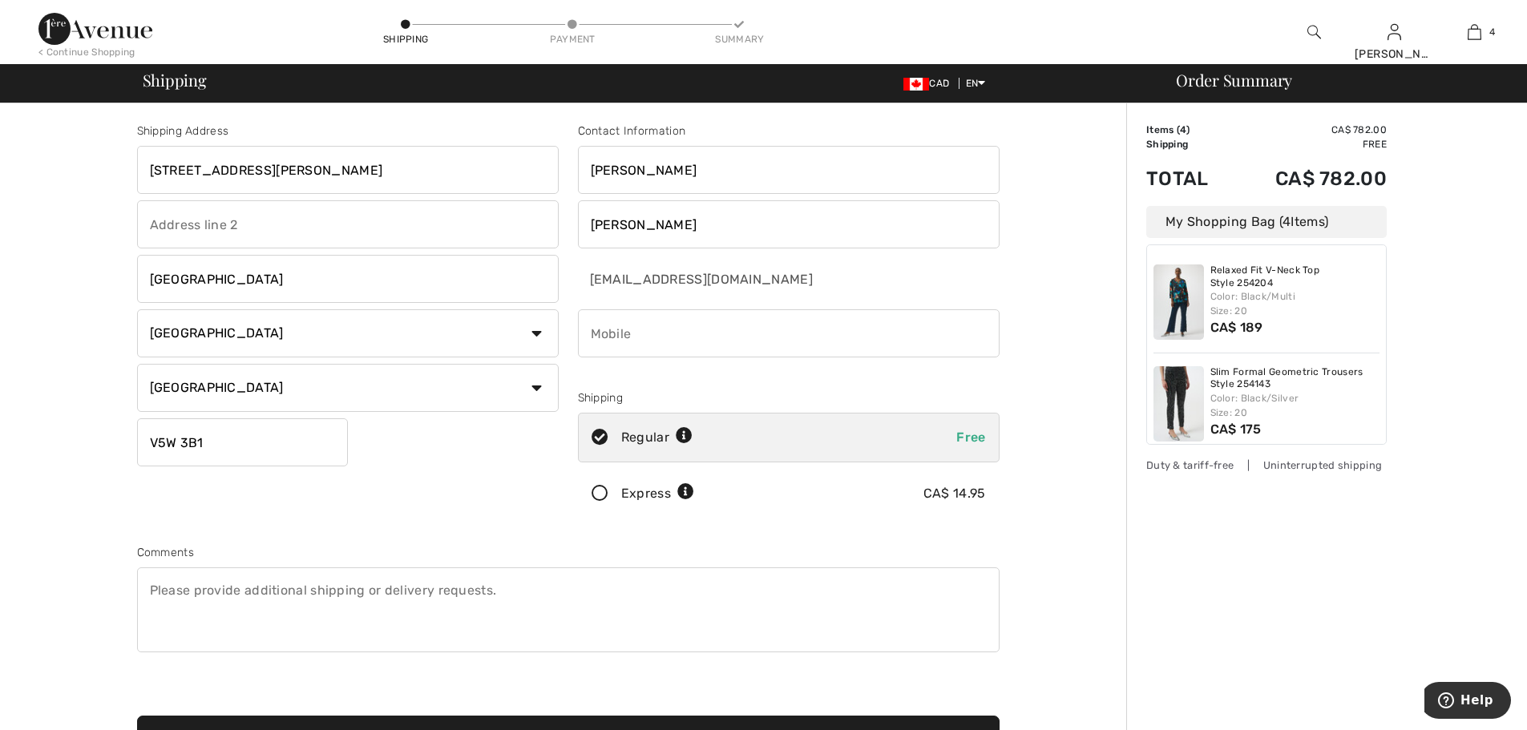
type input "6045628286"
type input "V5W3B1"
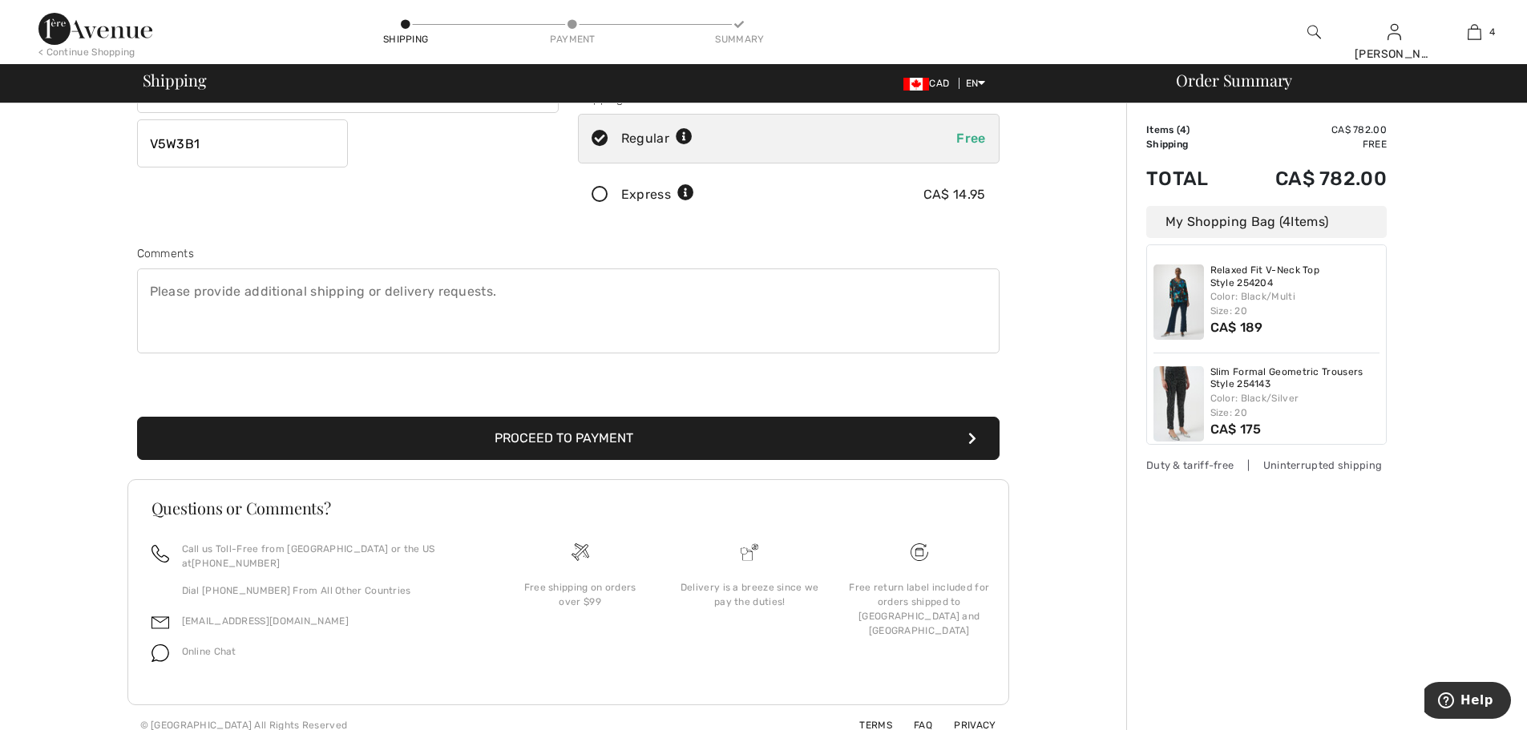
scroll to position [300, 0]
click at [559, 438] on button "Proceed to Payment" at bounding box center [568, 437] width 862 height 43
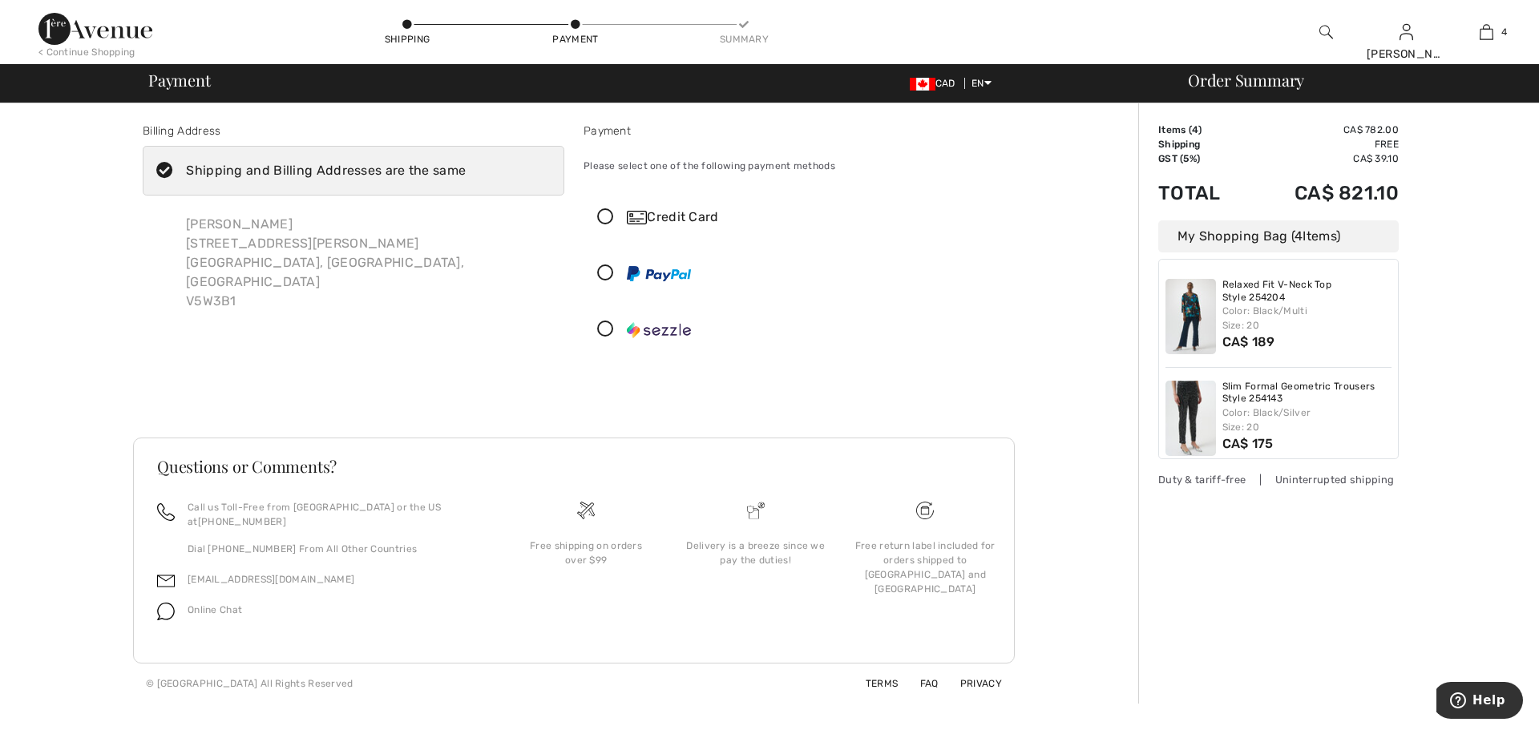
click at [609, 218] on icon at bounding box center [605, 217] width 42 height 17
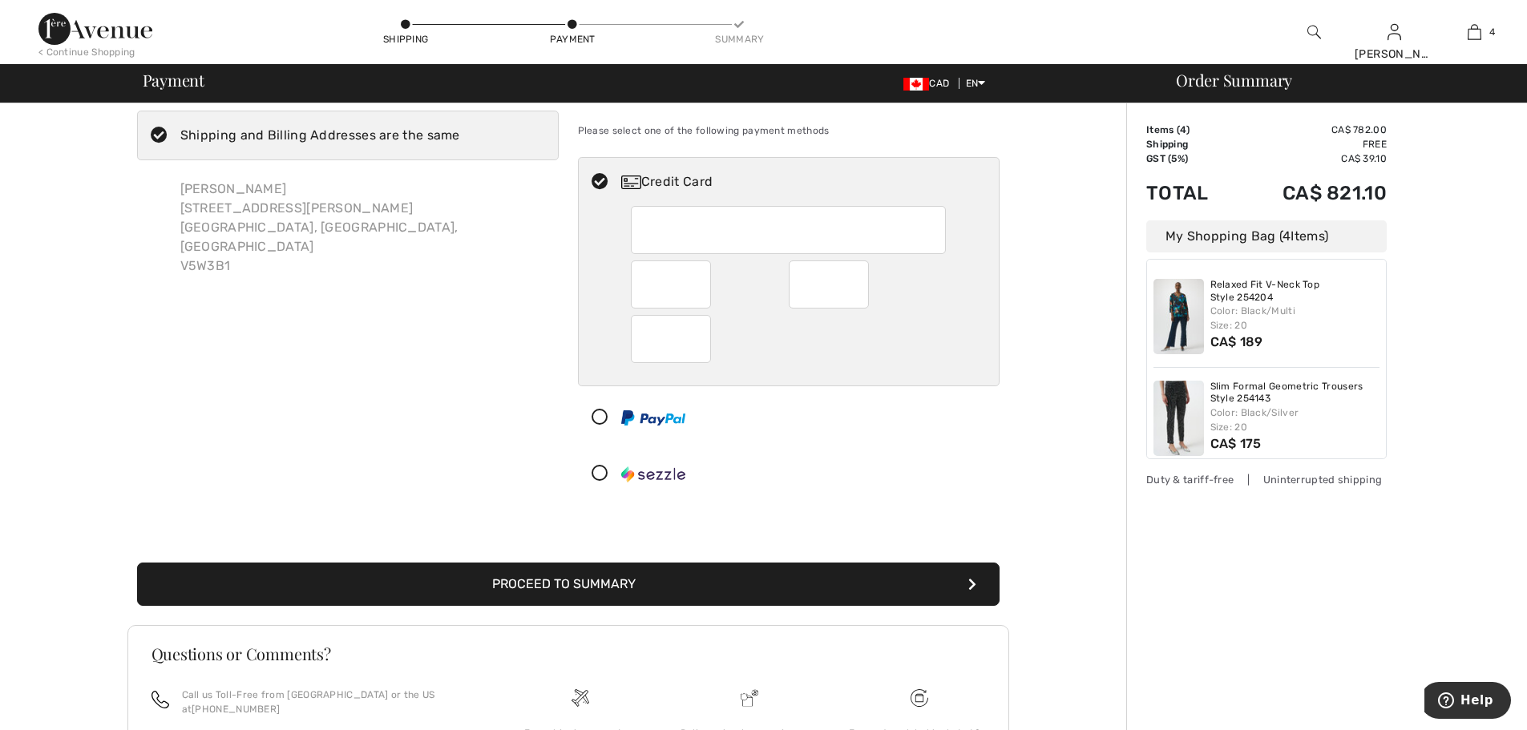
scroll to position [160, 0]
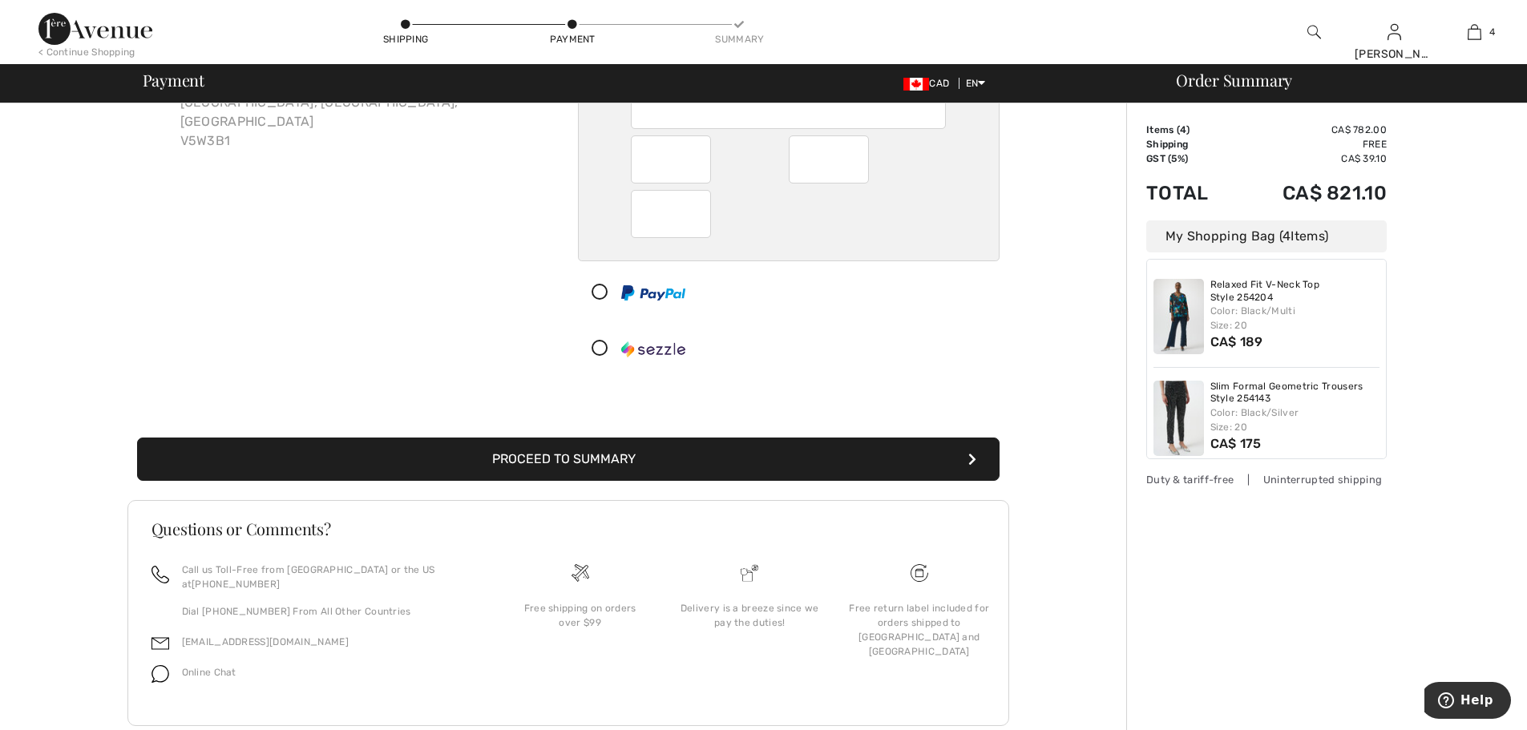
click at [622, 458] on button "Proceed to Summary" at bounding box center [568, 459] width 862 height 43
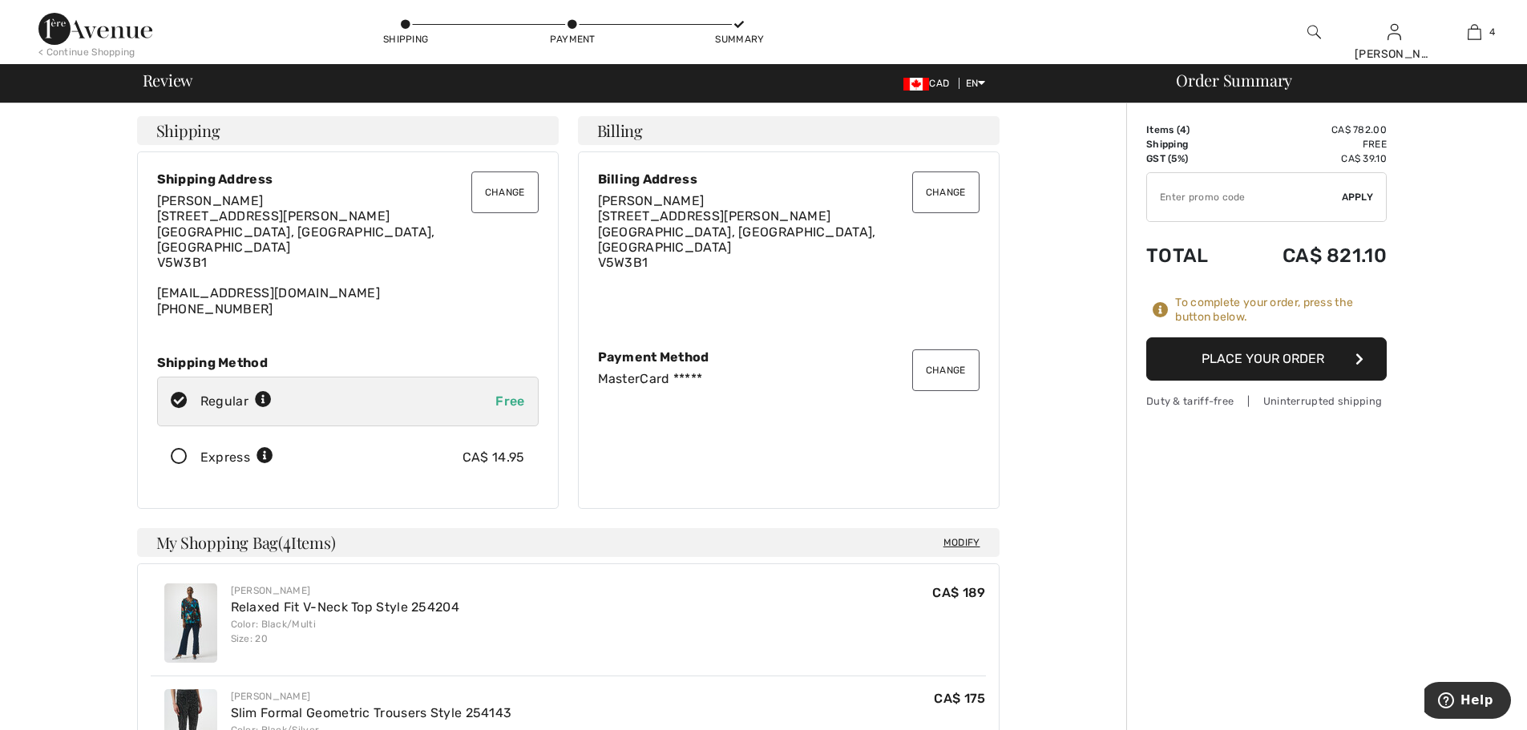
click at [1290, 357] on button "Place Your Order" at bounding box center [1266, 358] width 240 height 43
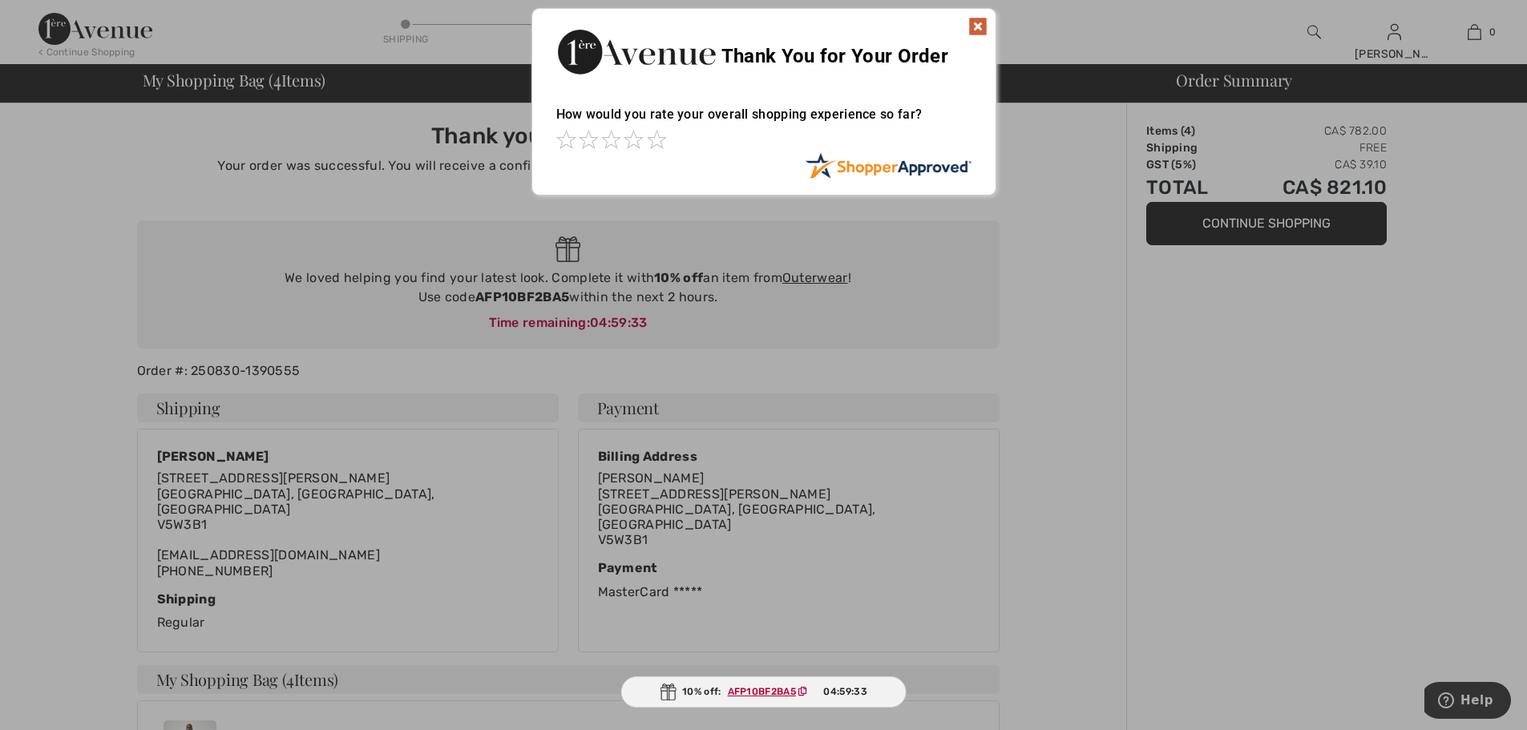
click at [749, 693] on ins "AFP10BF2BA5" at bounding box center [762, 691] width 68 height 11
